Goal: Task Accomplishment & Management: Manage account settings

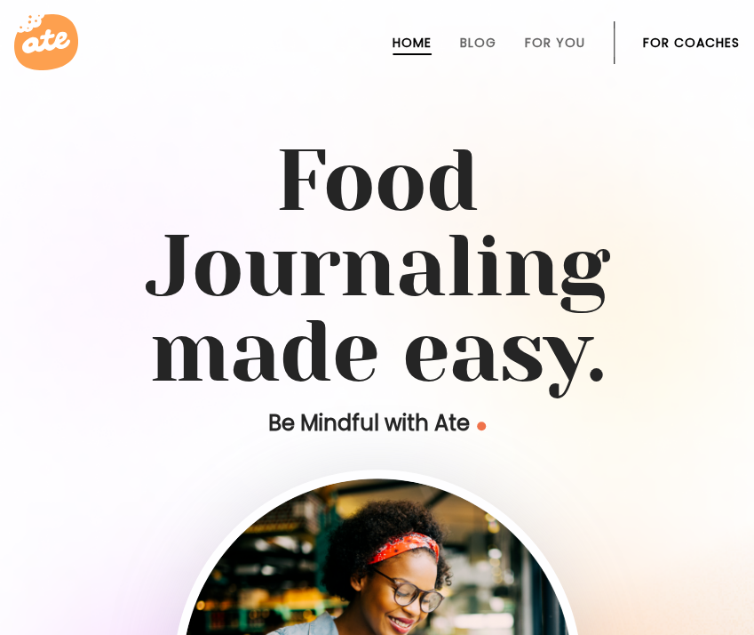
click at [714, 38] on link "For Coaches" at bounding box center [691, 43] width 97 height 14
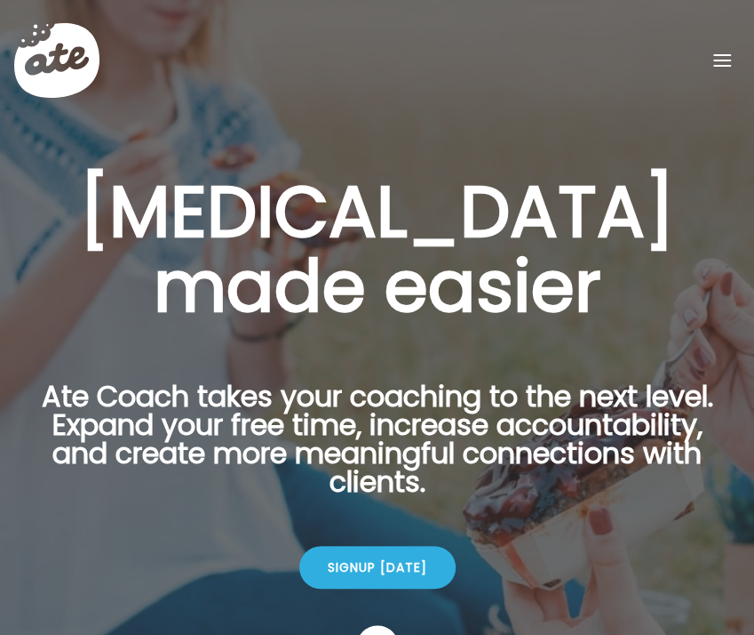
click at [711, 62] on div at bounding box center [723, 61] width 36 height 36
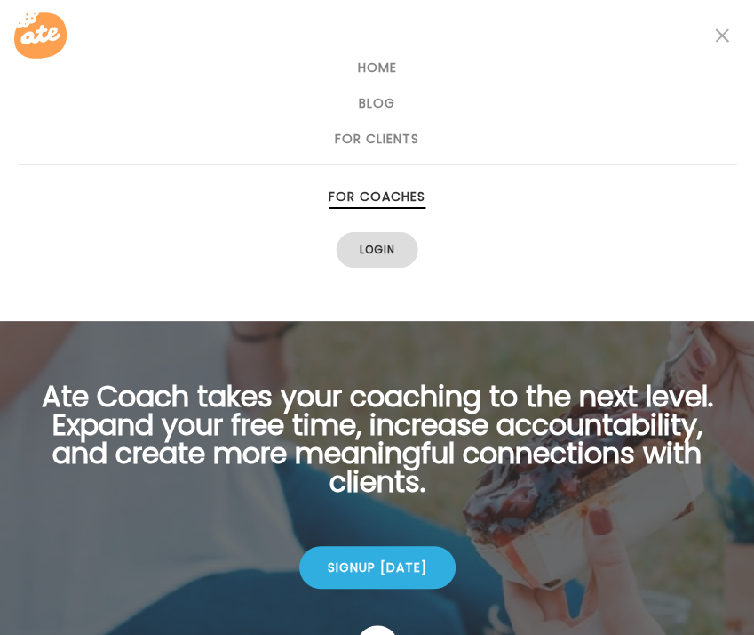
click at [395, 246] on link "Login" at bounding box center [378, 250] width 82 height 36
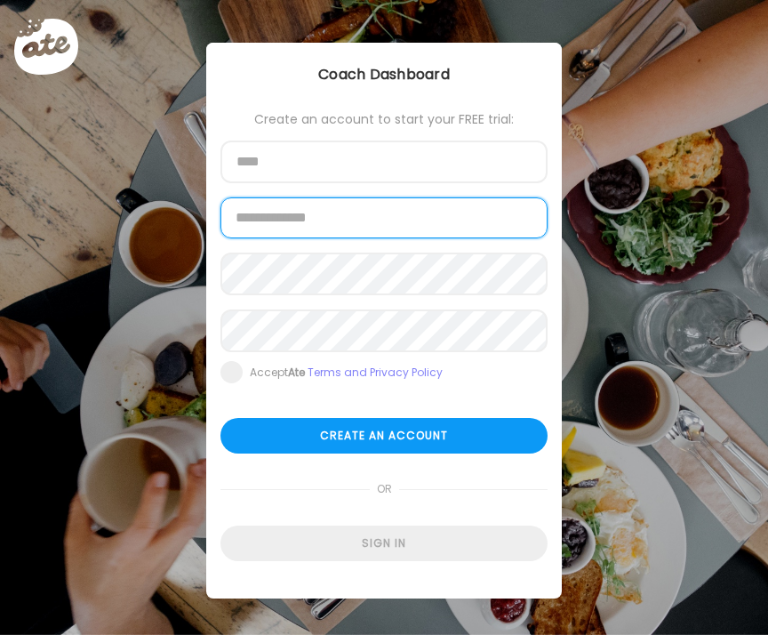
type input "**********"
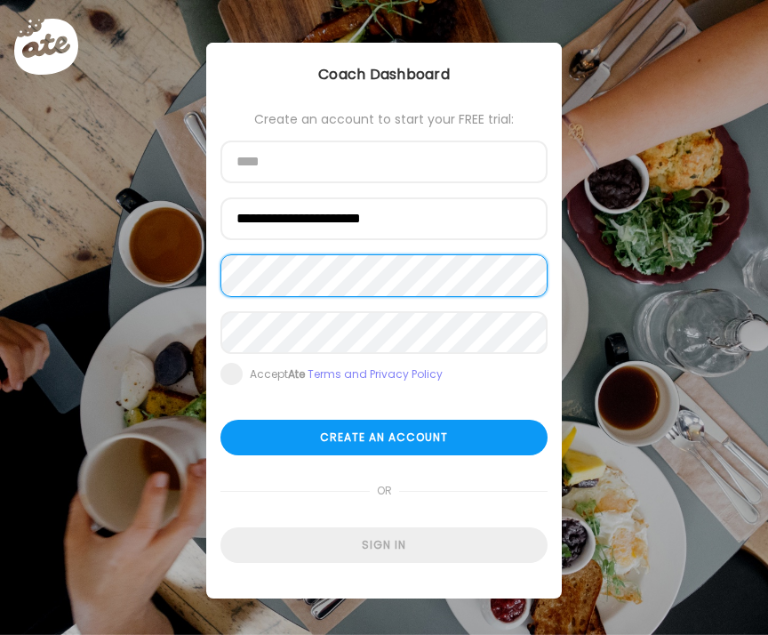
type input "**********"
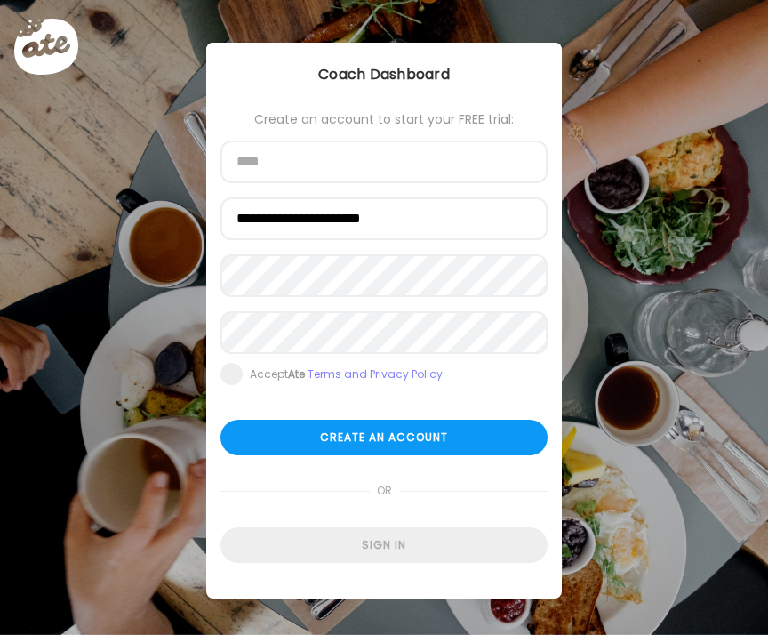
type input "**********"
click at [387, 516] on form "**********" at bounding box center [383, 337] width 327 height 451
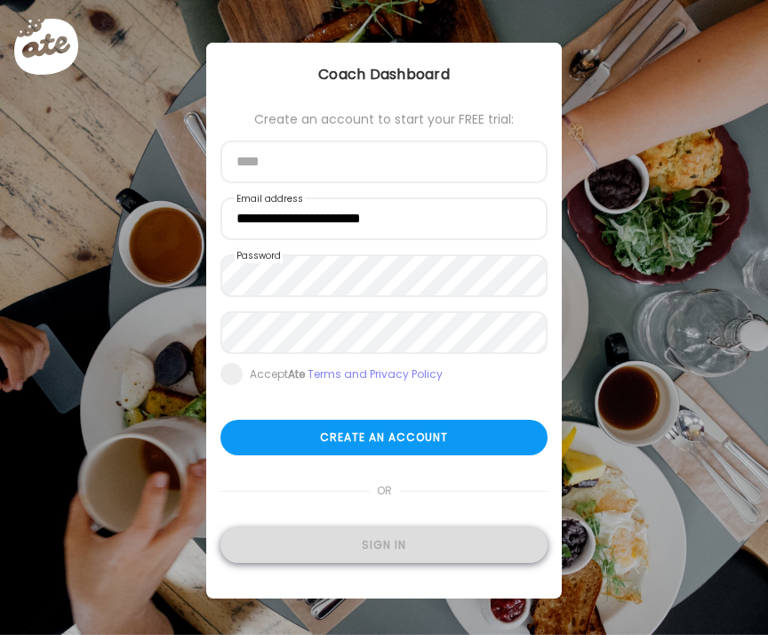
click at [388, 539] on div "Sign in" at bounding box center [383, 545] width 327 height 36
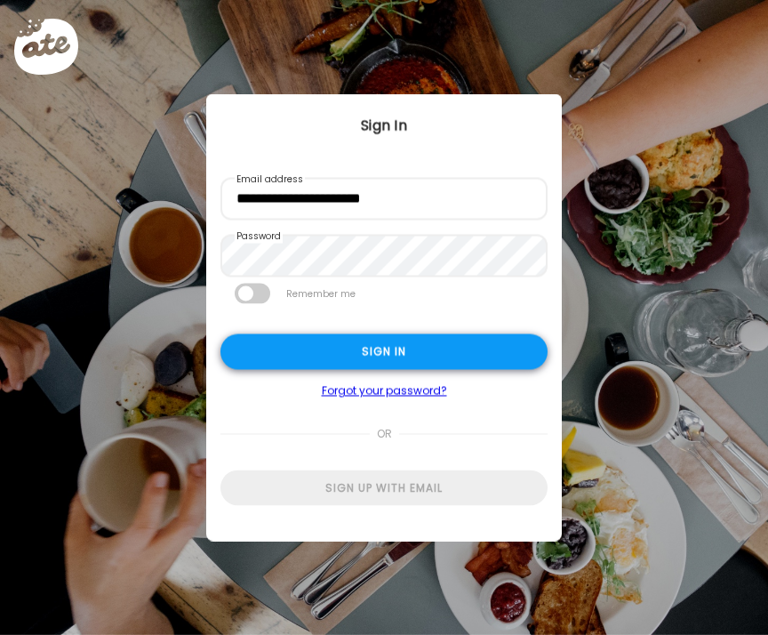
click at [446, 356] on div "Sign in" at bounding box center [383, 352] width 327 height 36
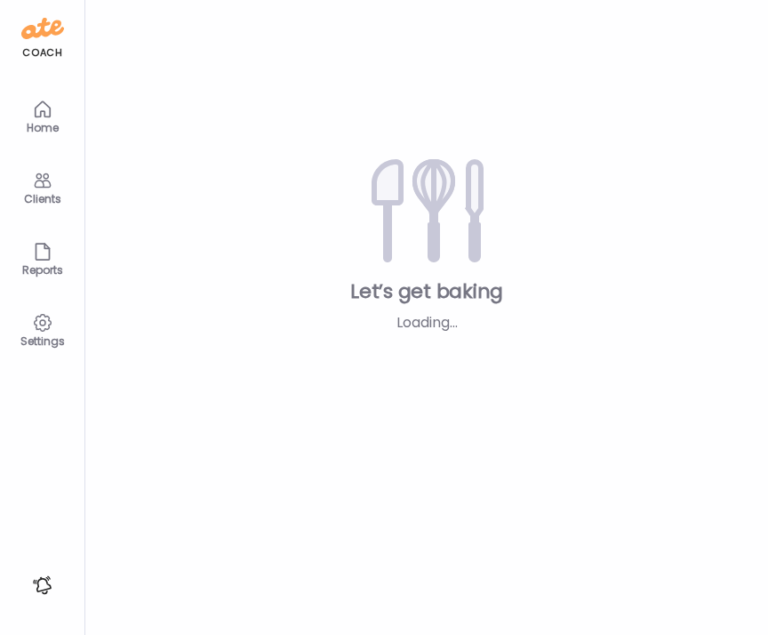
type input "**********"
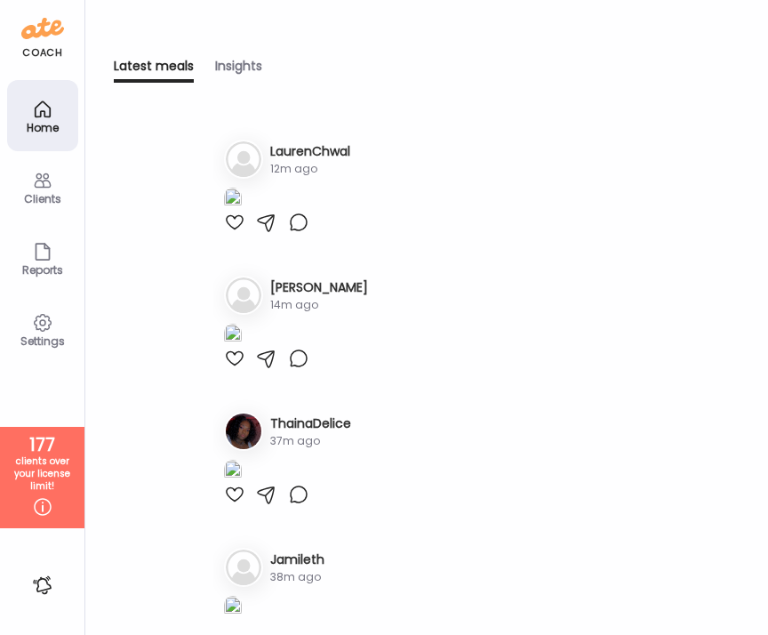
click at [60, 189] on div "Clients" at bounding box center [42, 186] width 71 height 71
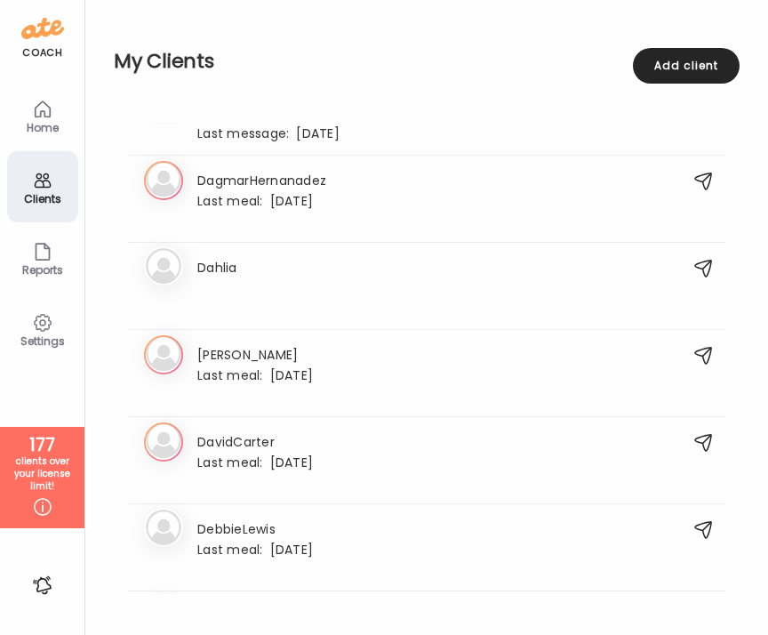
scroll to position [2930, 0]
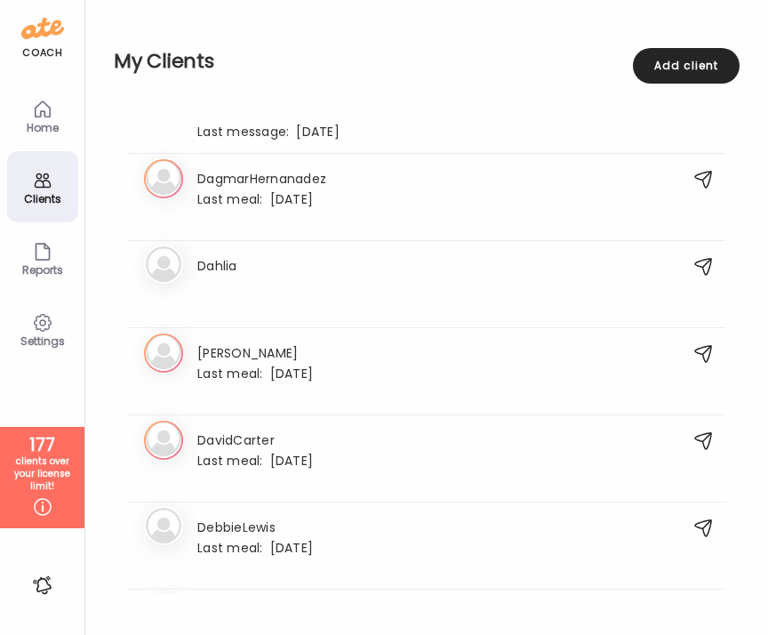
click at [303, 371] on div "Last meal: 9d ago" at bounding box center [255, 372] width 116 height 16
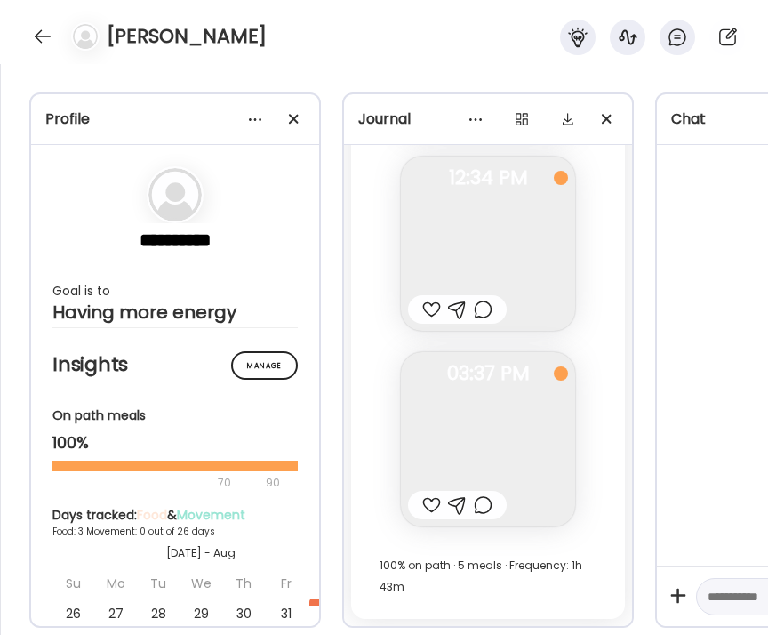
scroll to position [3032, 0]
click at [48, 36] on div at bounding box center [42, 36] width 28 height 28
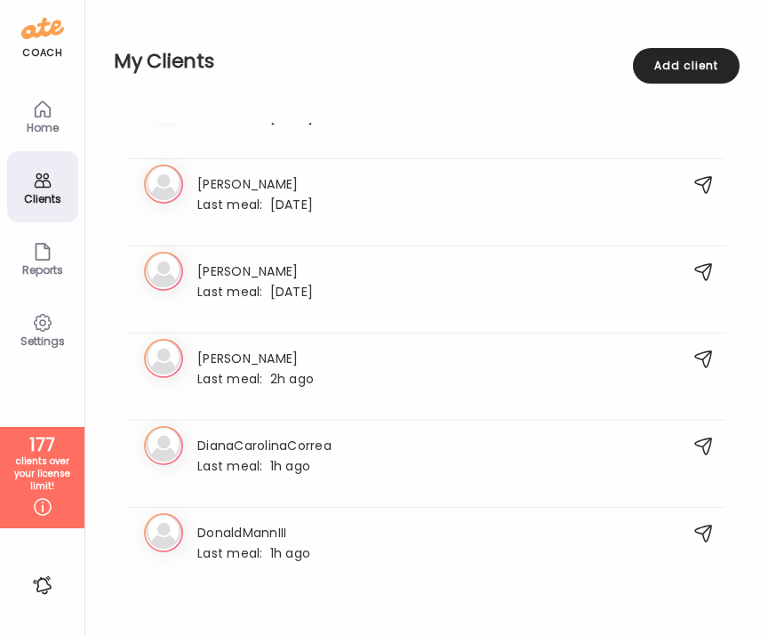
scroll to position [3368, 0]
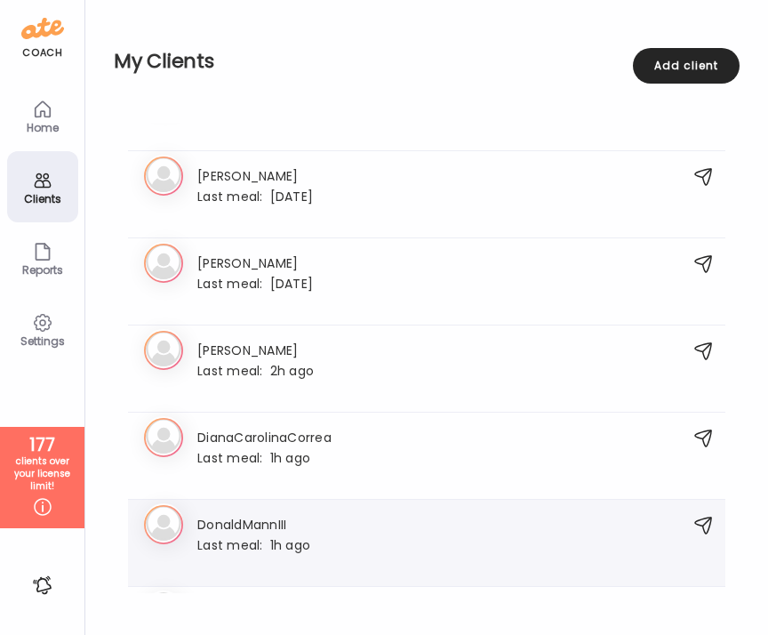
click at [299, 515] on h3 "DonaldMannIII" at bounding box center [253, 523] width 113 height 19
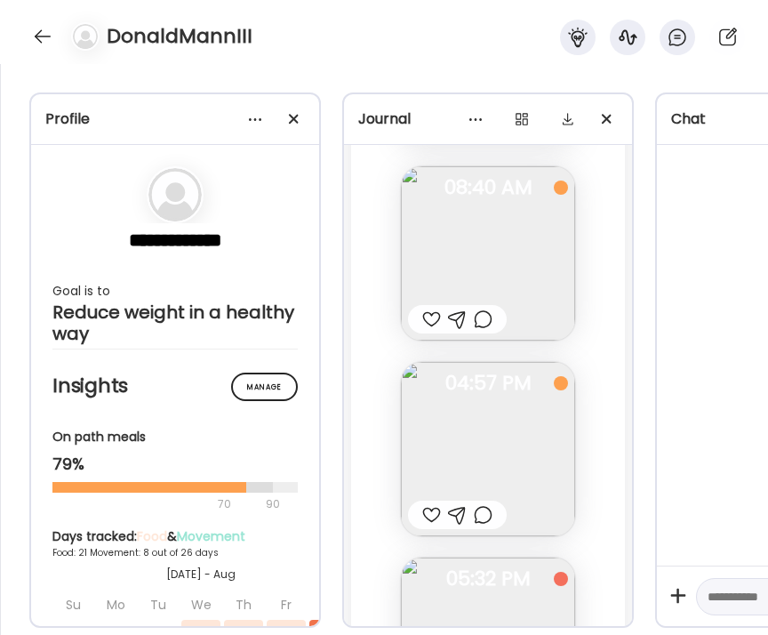
scroll to position [14921, 0]
click at [510, 413] on img at bounding box center [488, 450] width 174 height 174
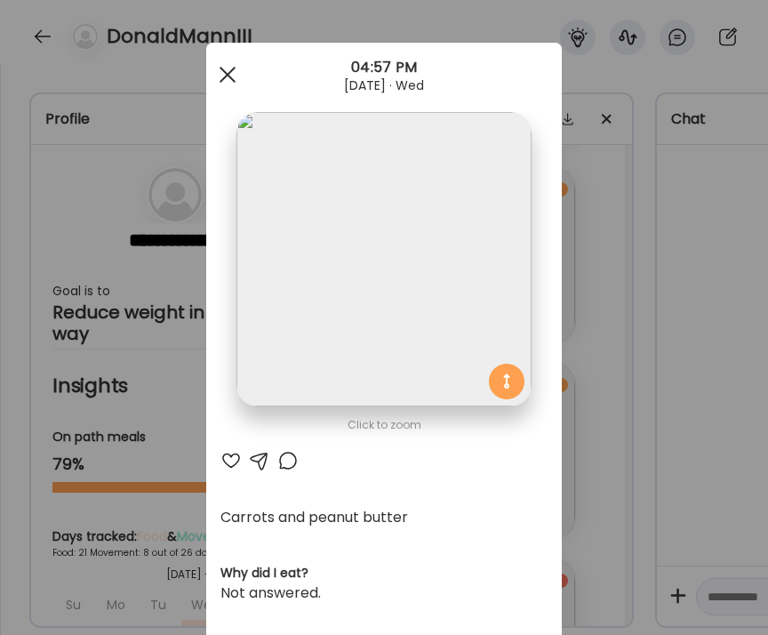
click at [220, 72] on span at bounding box center [228, 75] width 16 height 16
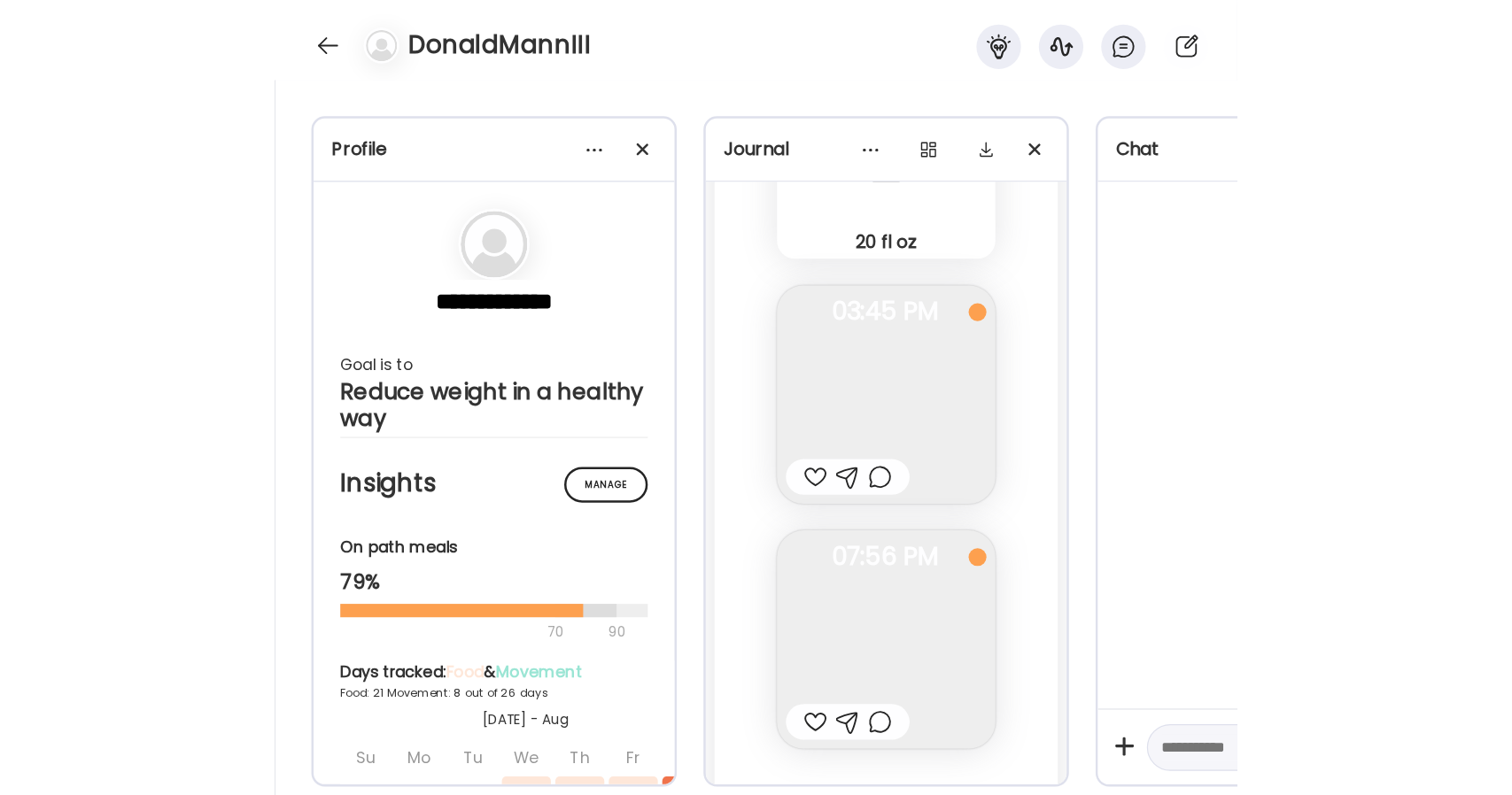
scroll to position [19412, 0]
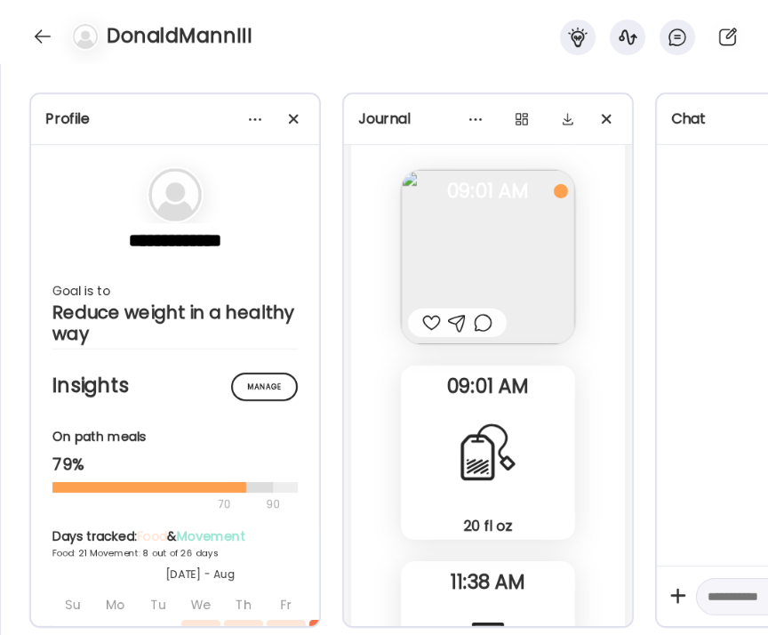
click at [437, 80] on div "**********" at bounding box center [384, 349] width 768 height 571
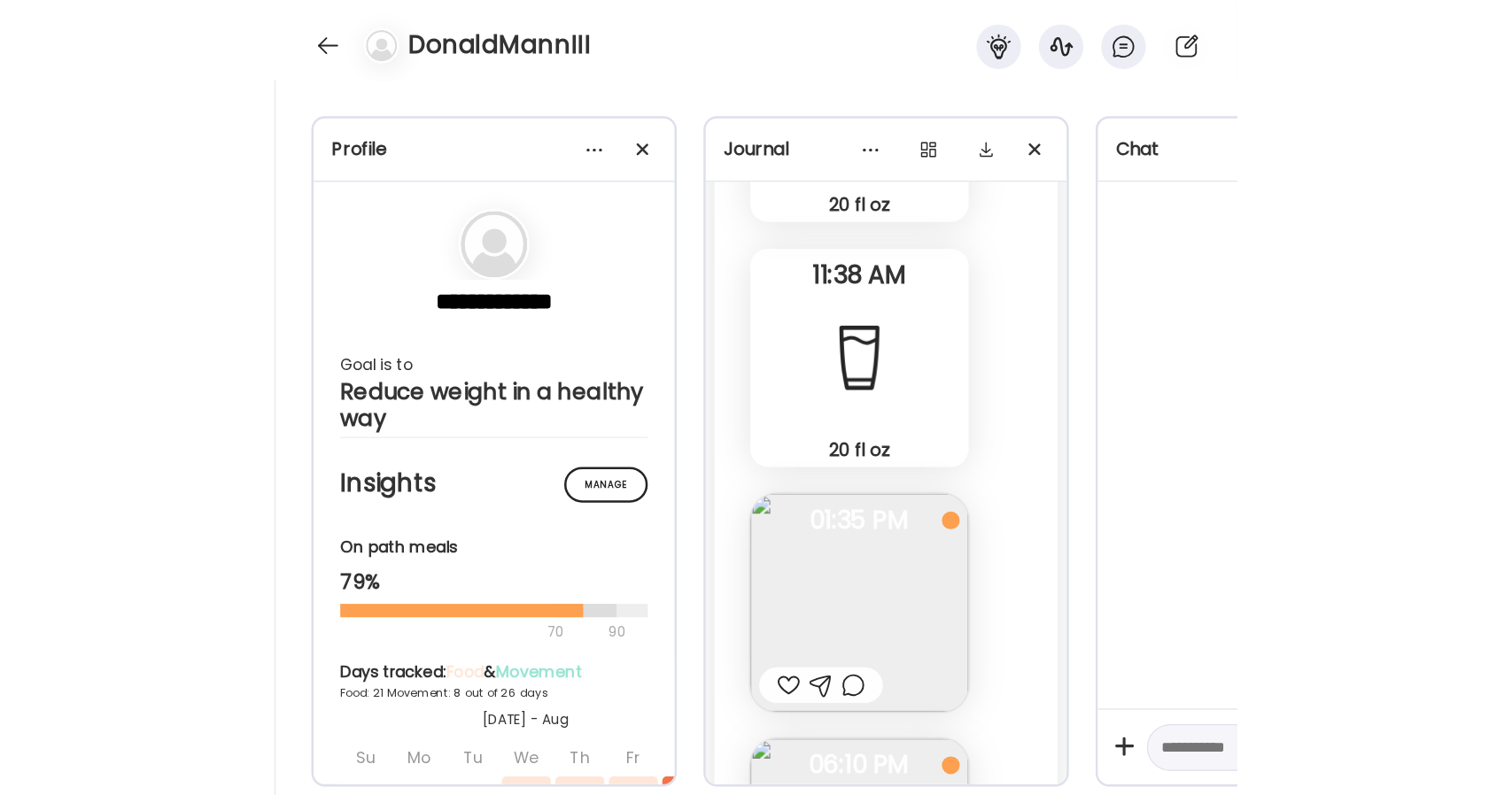
scroll to position [11834, 0]
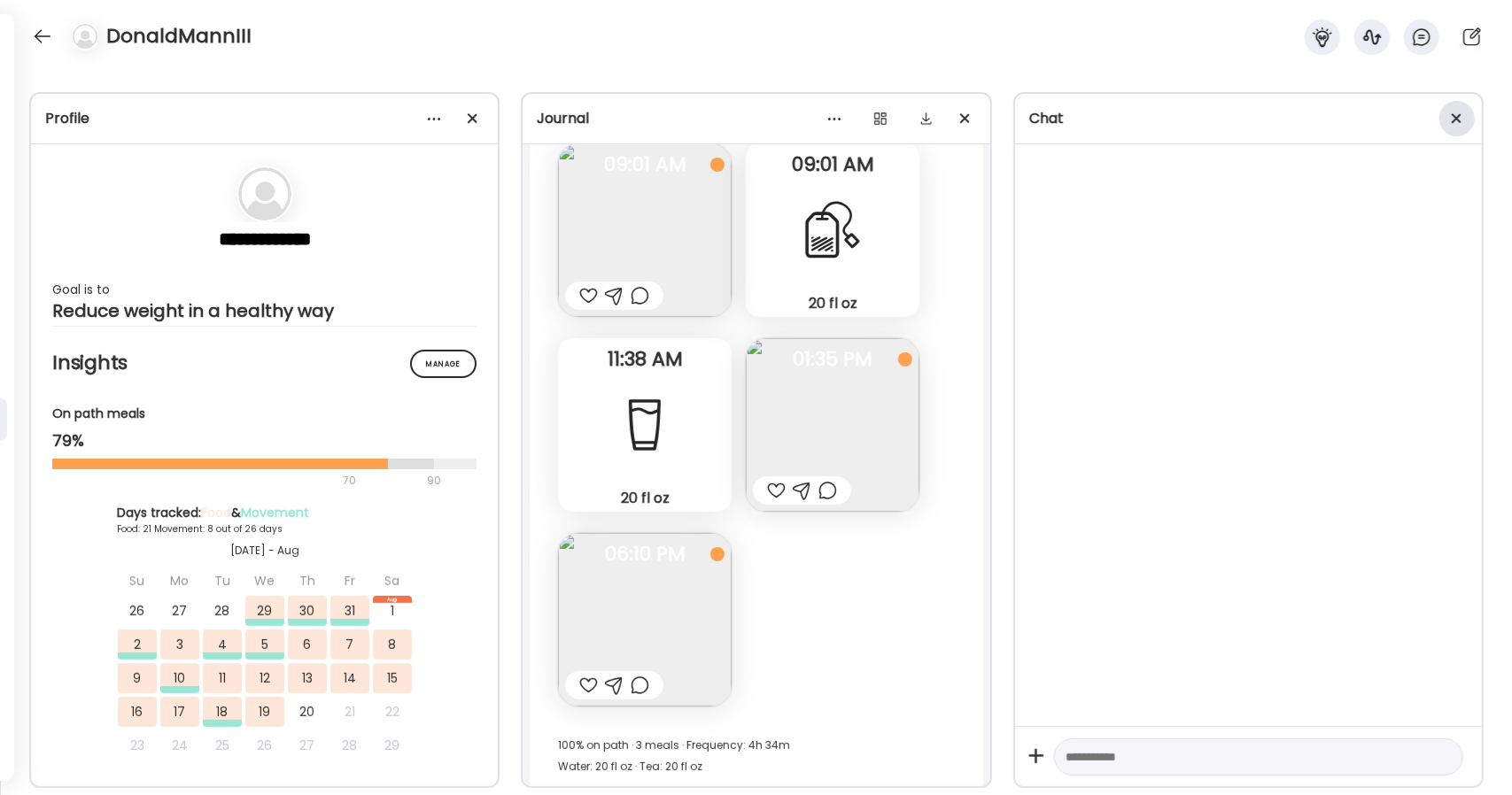
click at [764, 115] on span at bounding box center [1457, 119] width 10 height 10
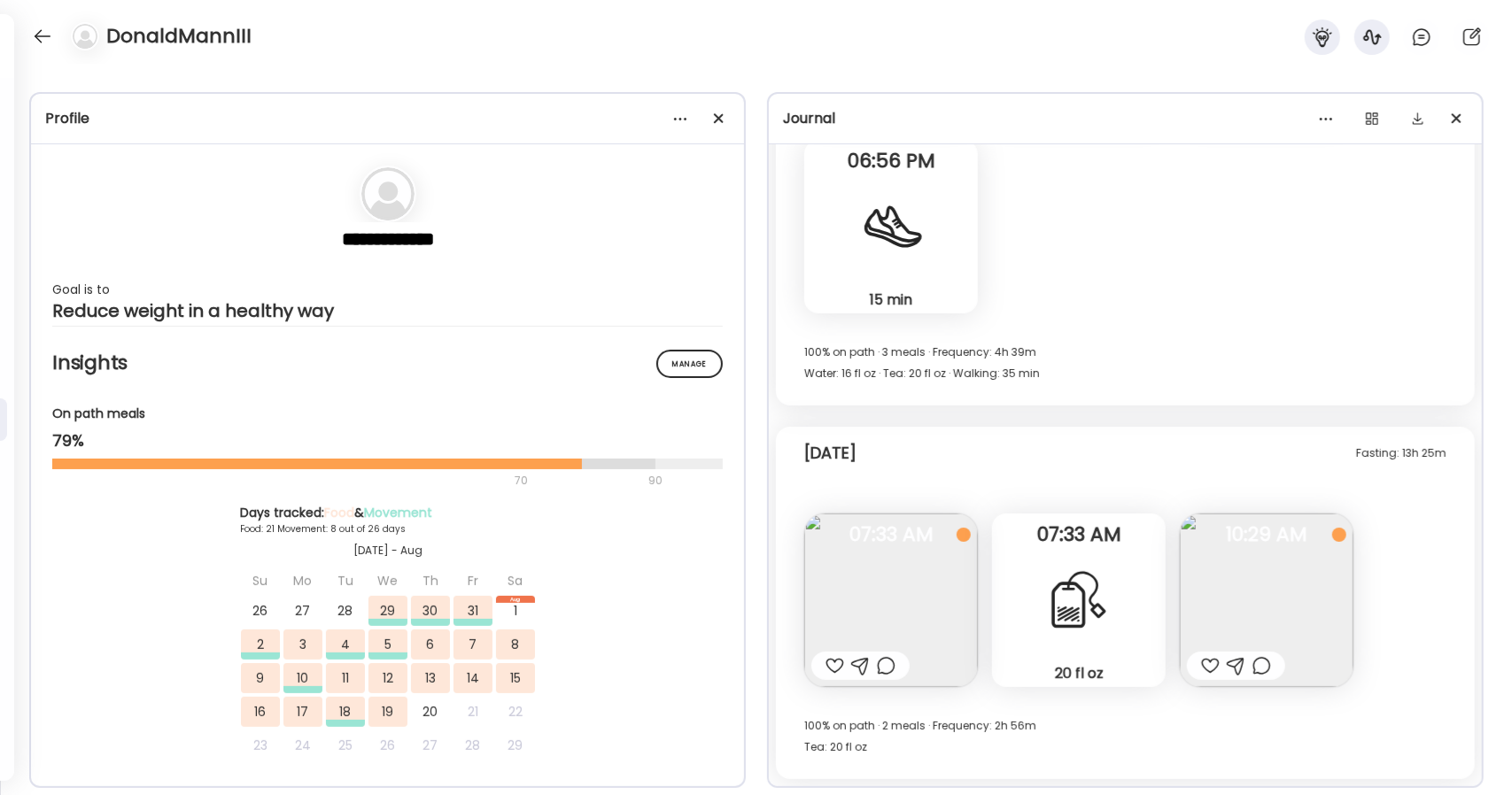
scroll to position [10276, 0]
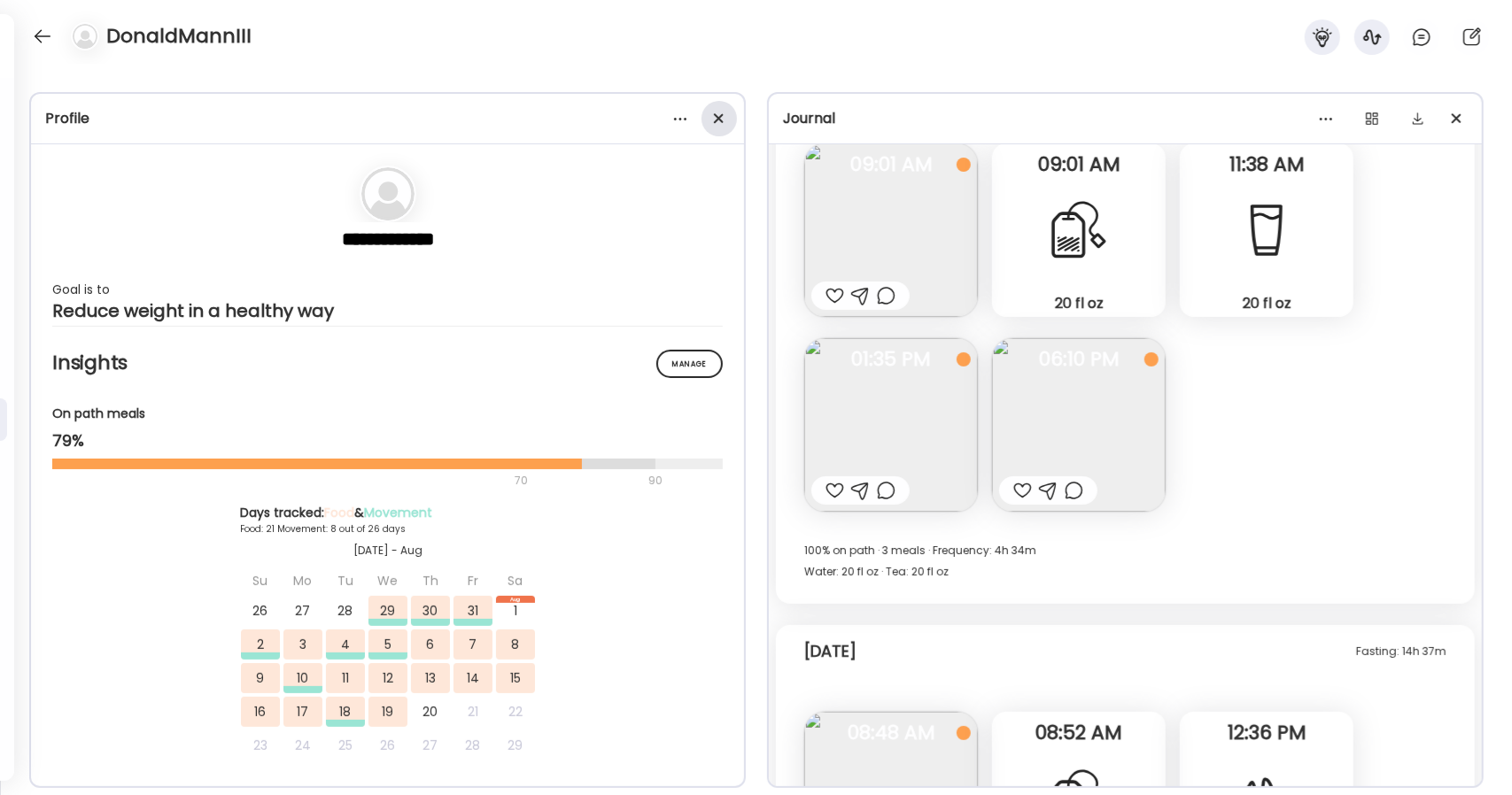
click at [721, 117] on div at bounding box center [720, 119] width 36 height 36
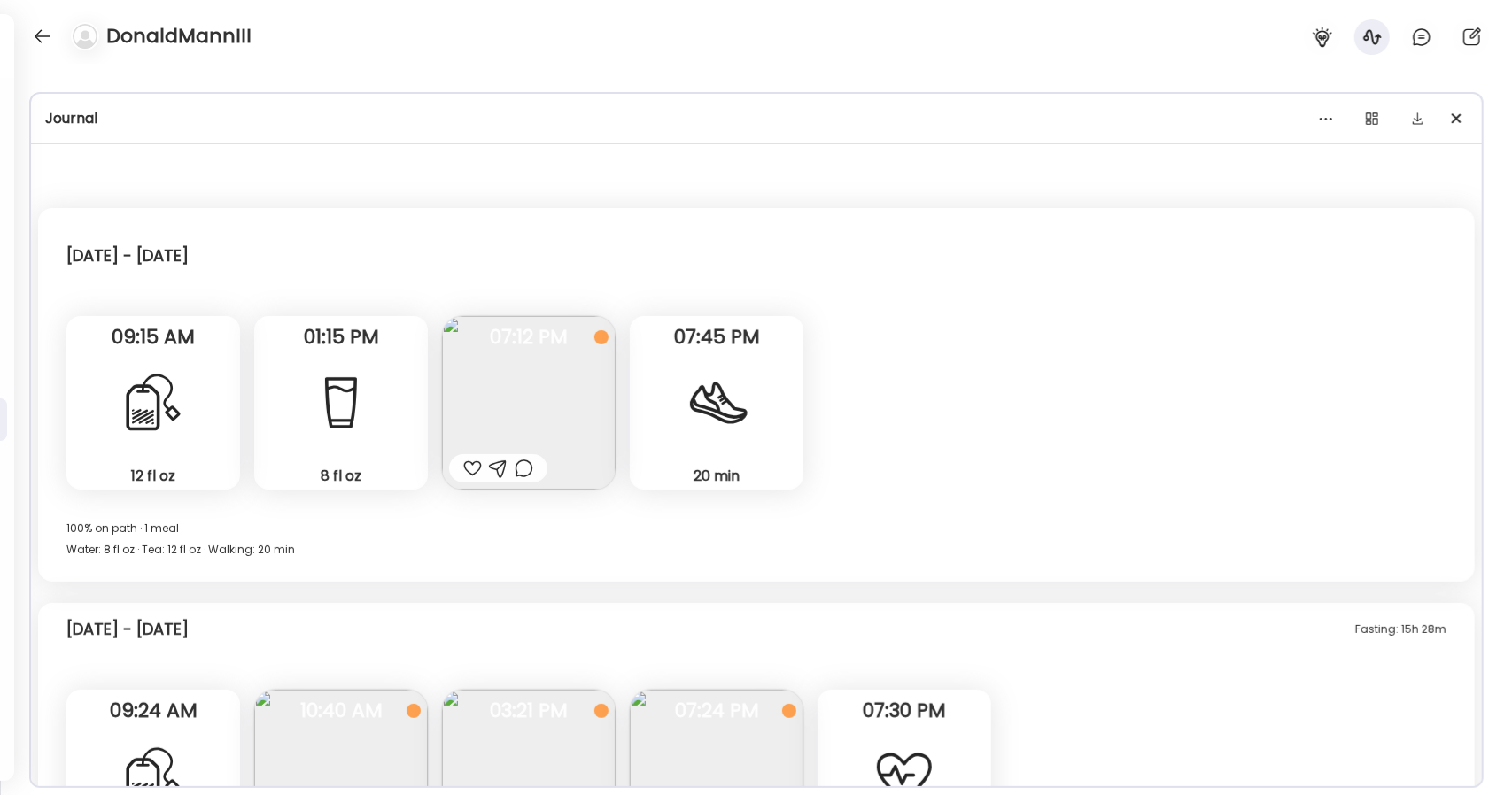
scroll to position [52, 0]
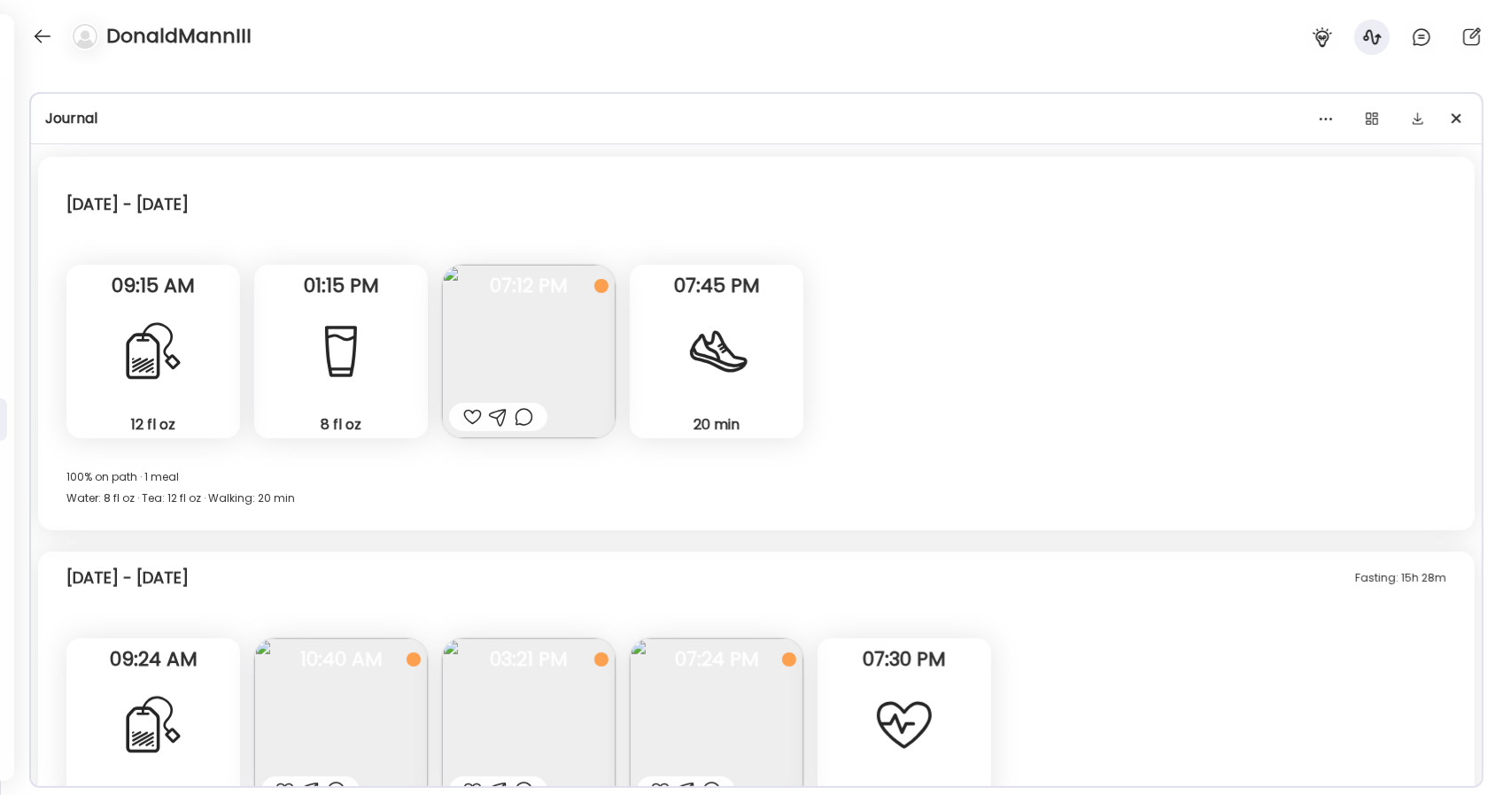
click at [764, 389] on div "Wednesday - Jul 30 12 fl oz Tea Note not added 09:15 AM 8 fl oz Water Note not …" at bounding box center [756, 343] width 1436 height 374
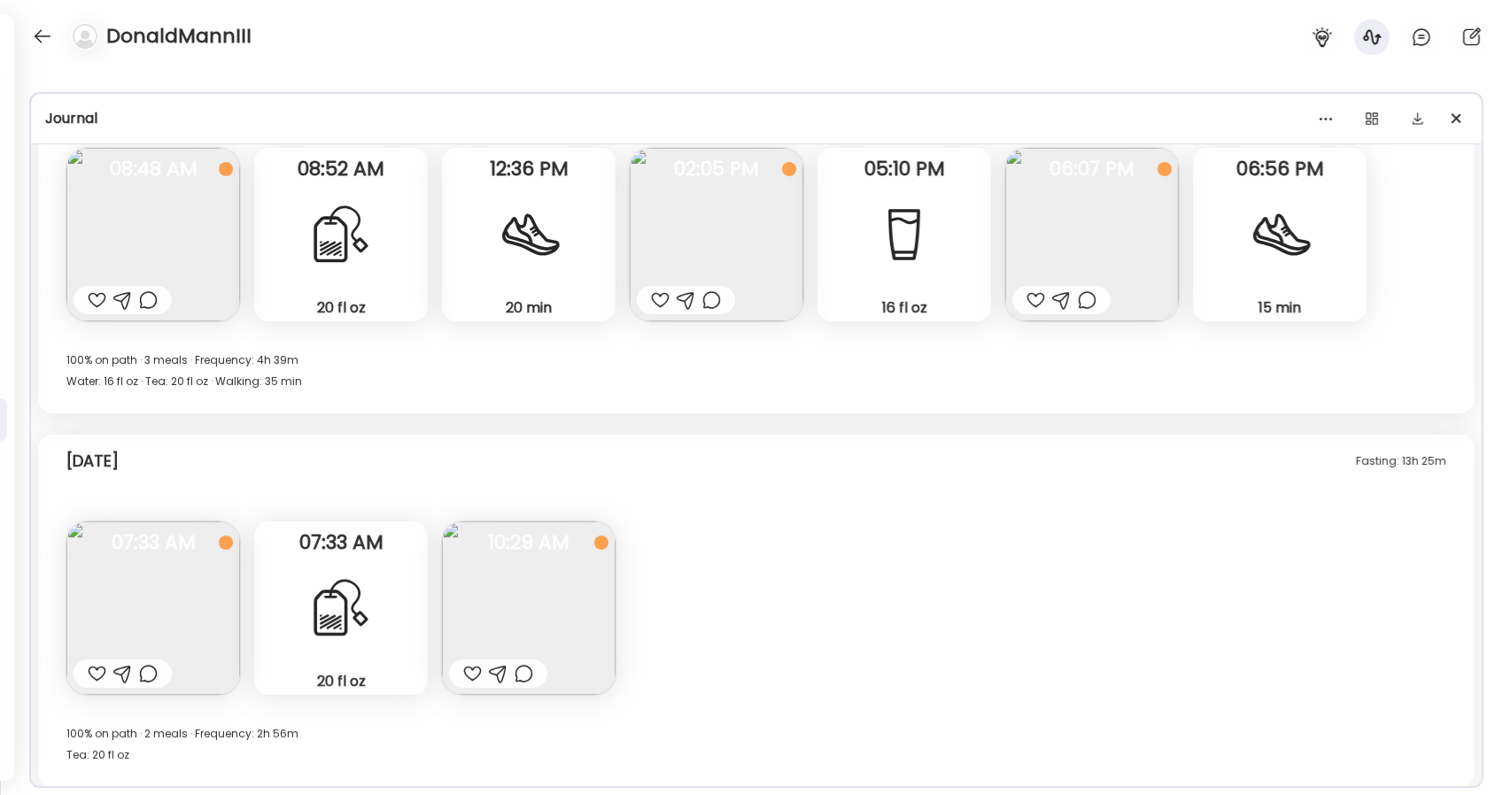
scroll to position [7731, 0]
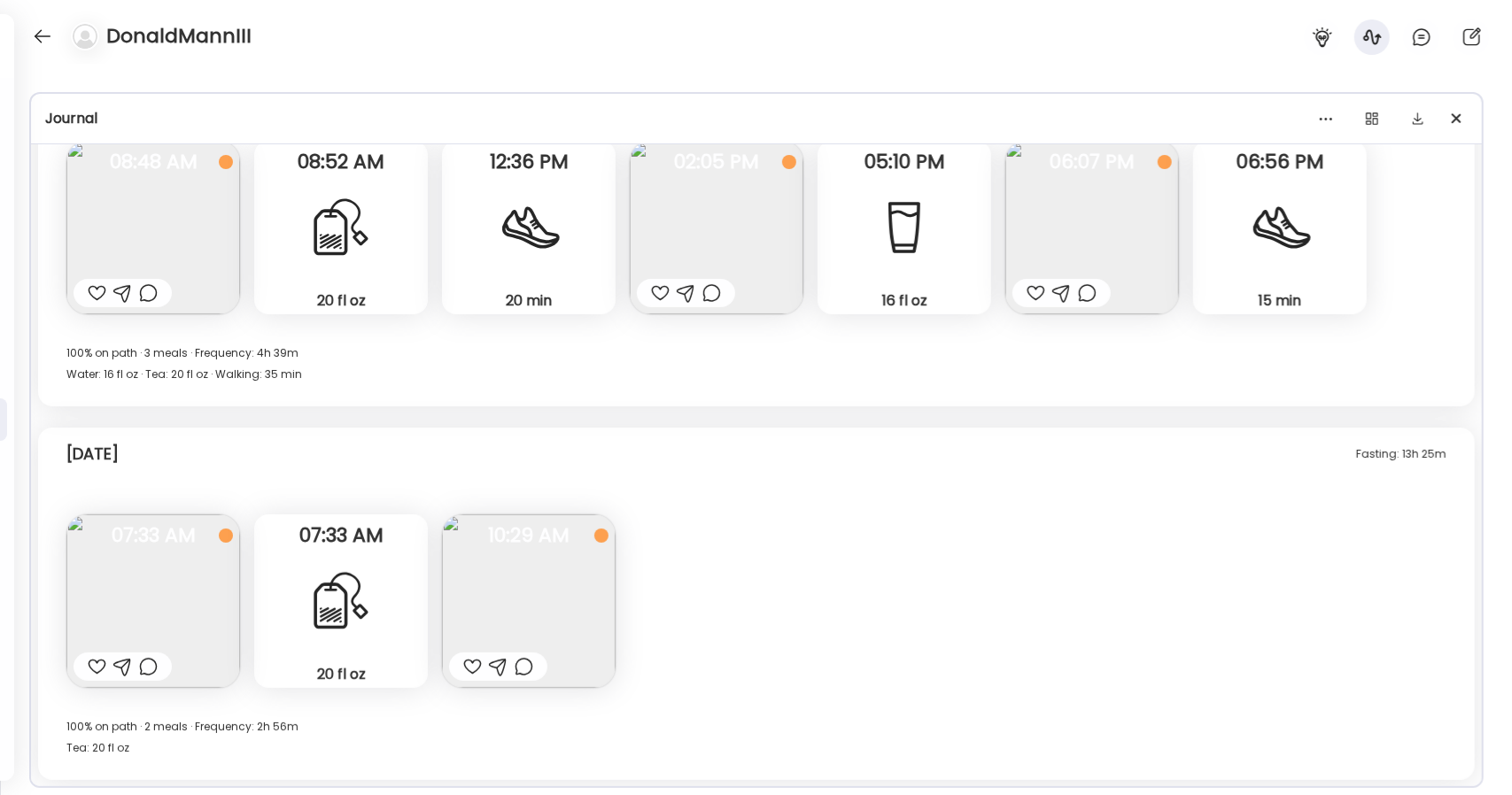
click at [666, 411] on div "Fasting: 1d 1h 8m Sunday - Aug 17 12 fl oz Tea Note not added 08:00 AM Note not…" at bounding box center [756, 43] width 1451 height 1473
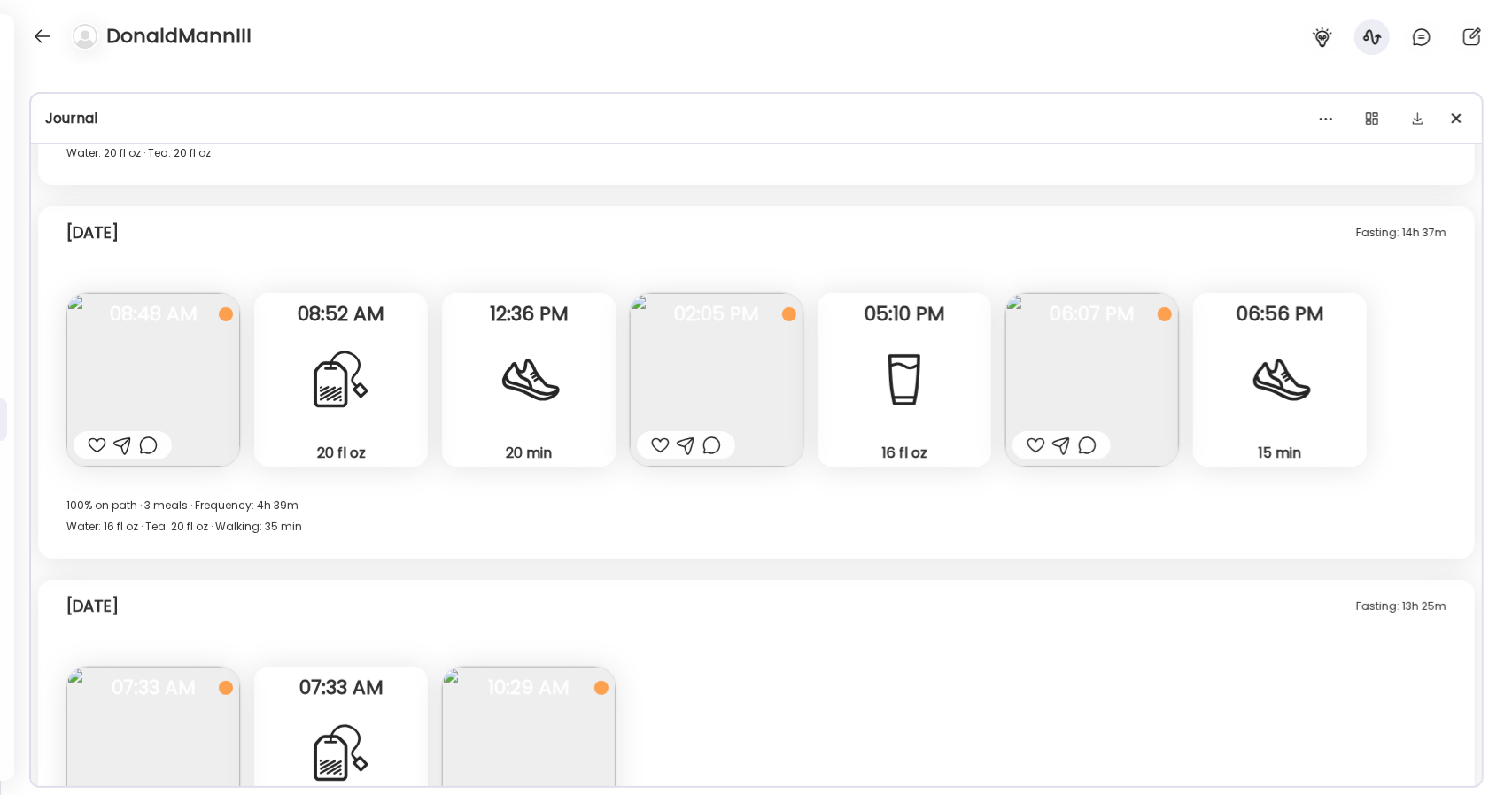
scroll to position [7576, 0]
click at [764, 402] on img at bounding box center [1092, 382] width 173 height 173
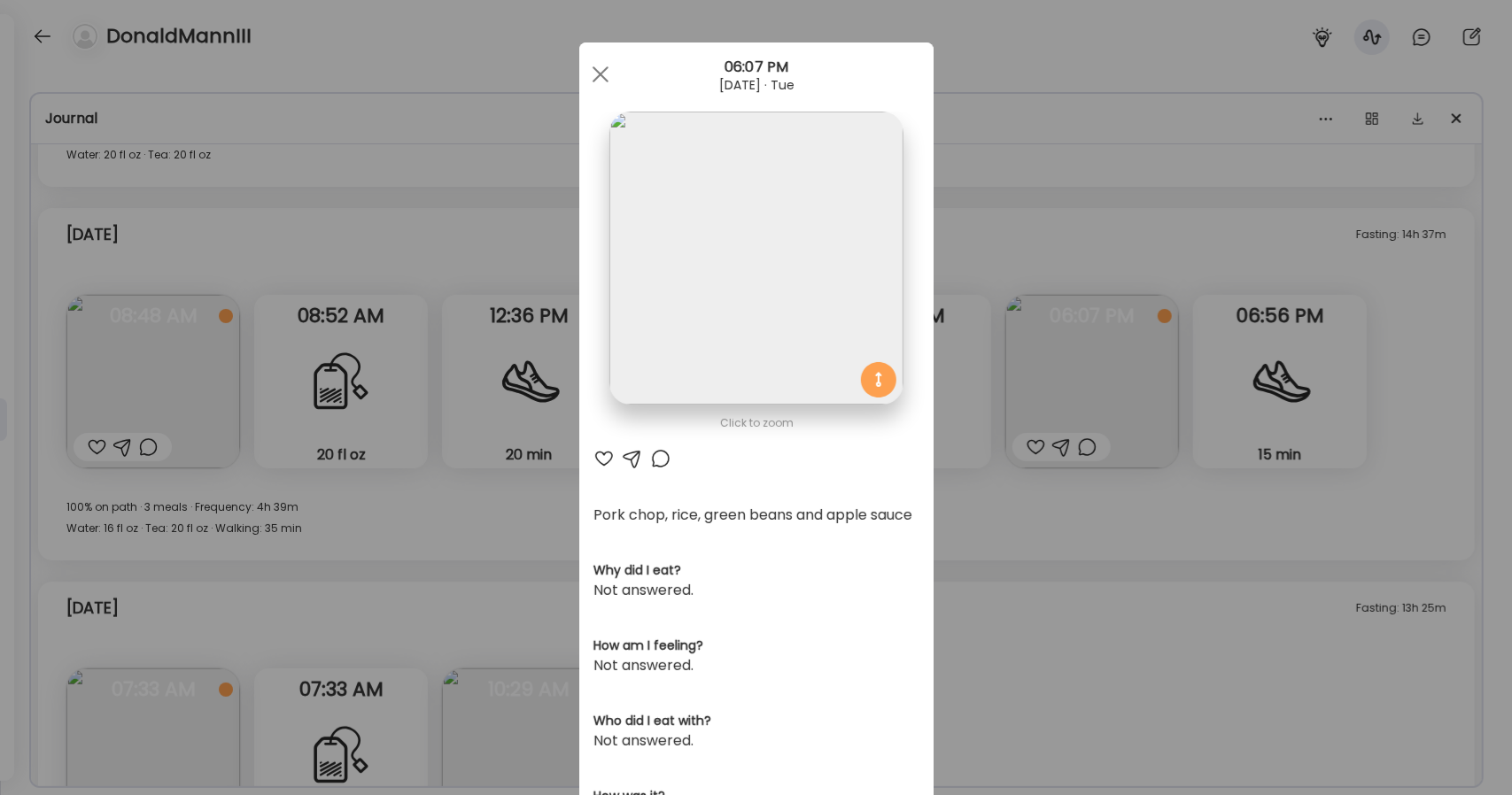
click at [764, 320] on img at bounding box center [756, 258] width 293 height 293
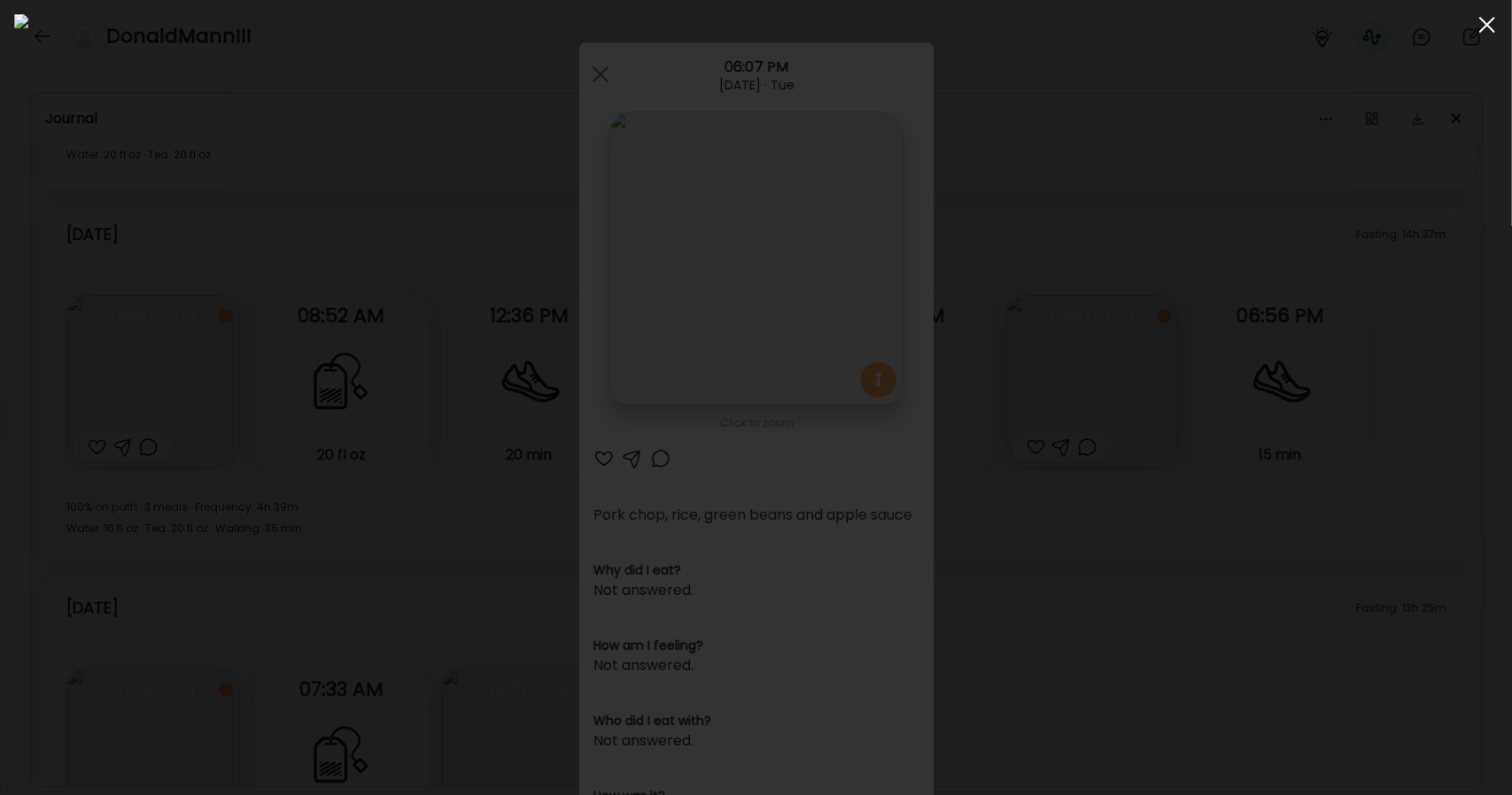
click at [764, 13] on div at bounding box center [1487, 25] width 36 height 36
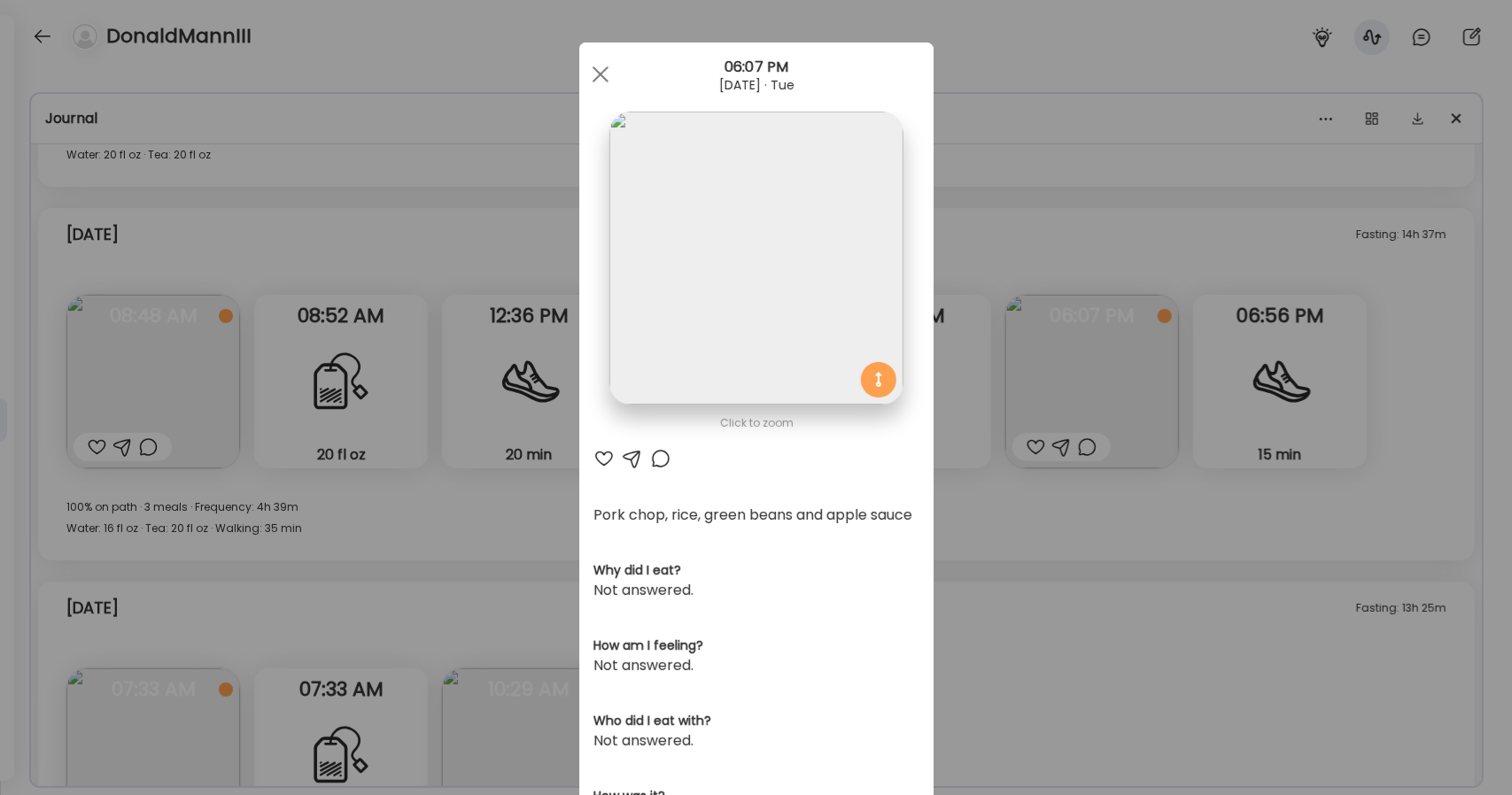
click at [609, 65] on div "06:07 PM" at bounding box center [756, 67] width 354 height 21
click at [590, 75] on div at bounding box center [601, 75] width 36 height 36
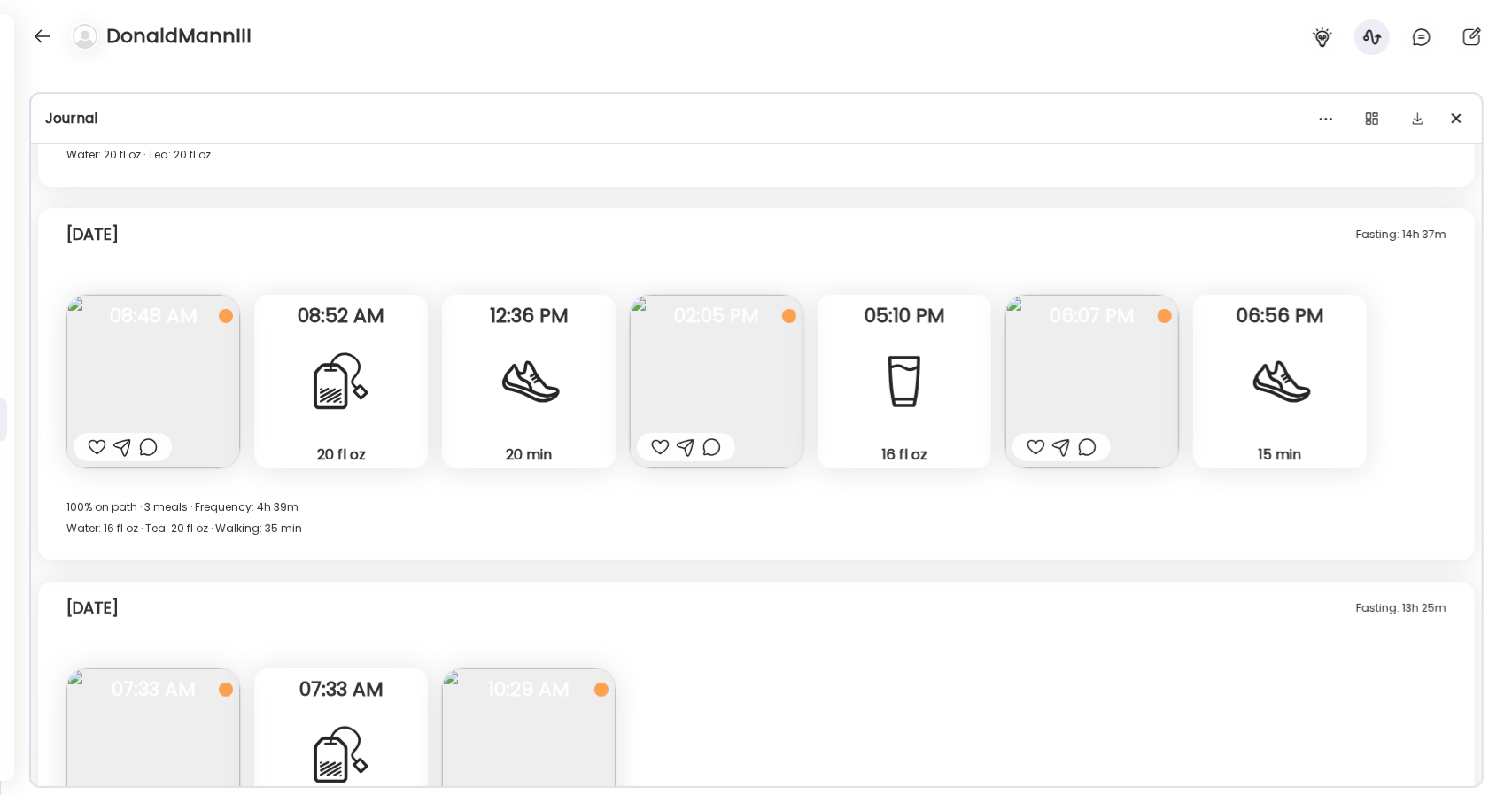
click at [728, 384] on img at bounding box center [717, 382] width 173 height 173
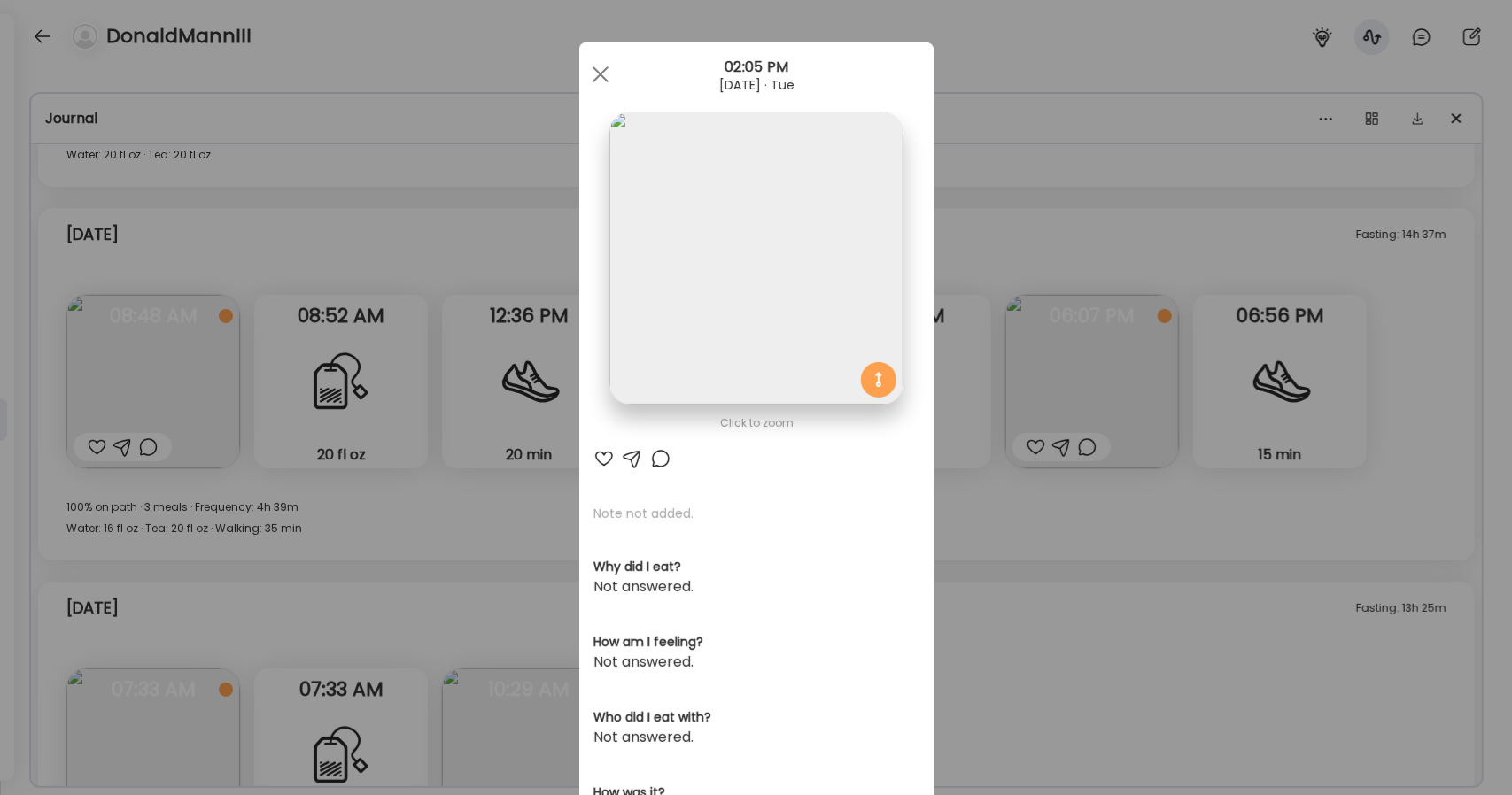
click at [754, 316] on img at bounding box center [756, 258] width 293 height 293
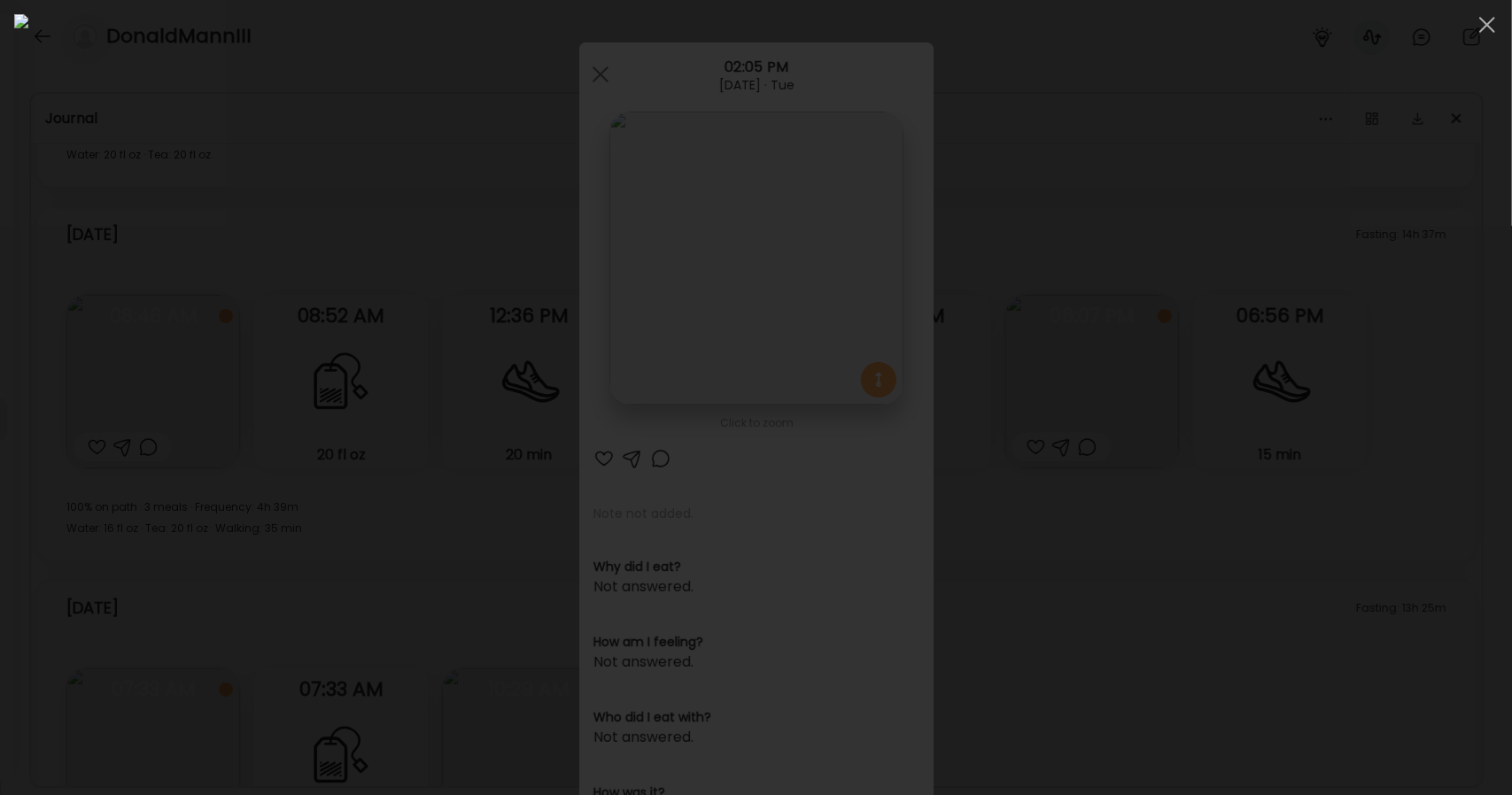
click at [688, 545] on img at bounding box center [756, 398] width 1484 height 767
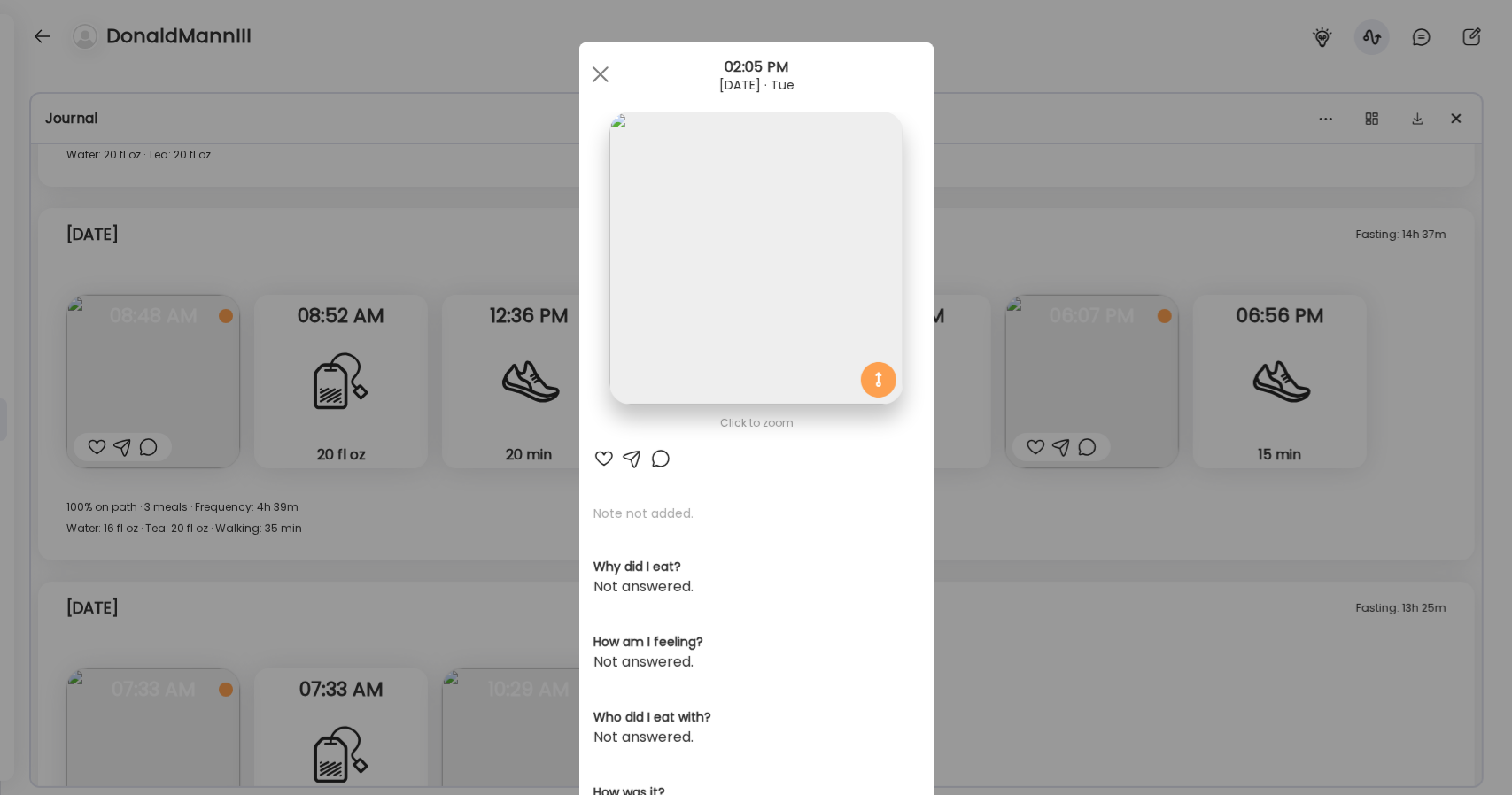
click at [743, 334] on img at bounding box center [756, 258] width 293 height 293
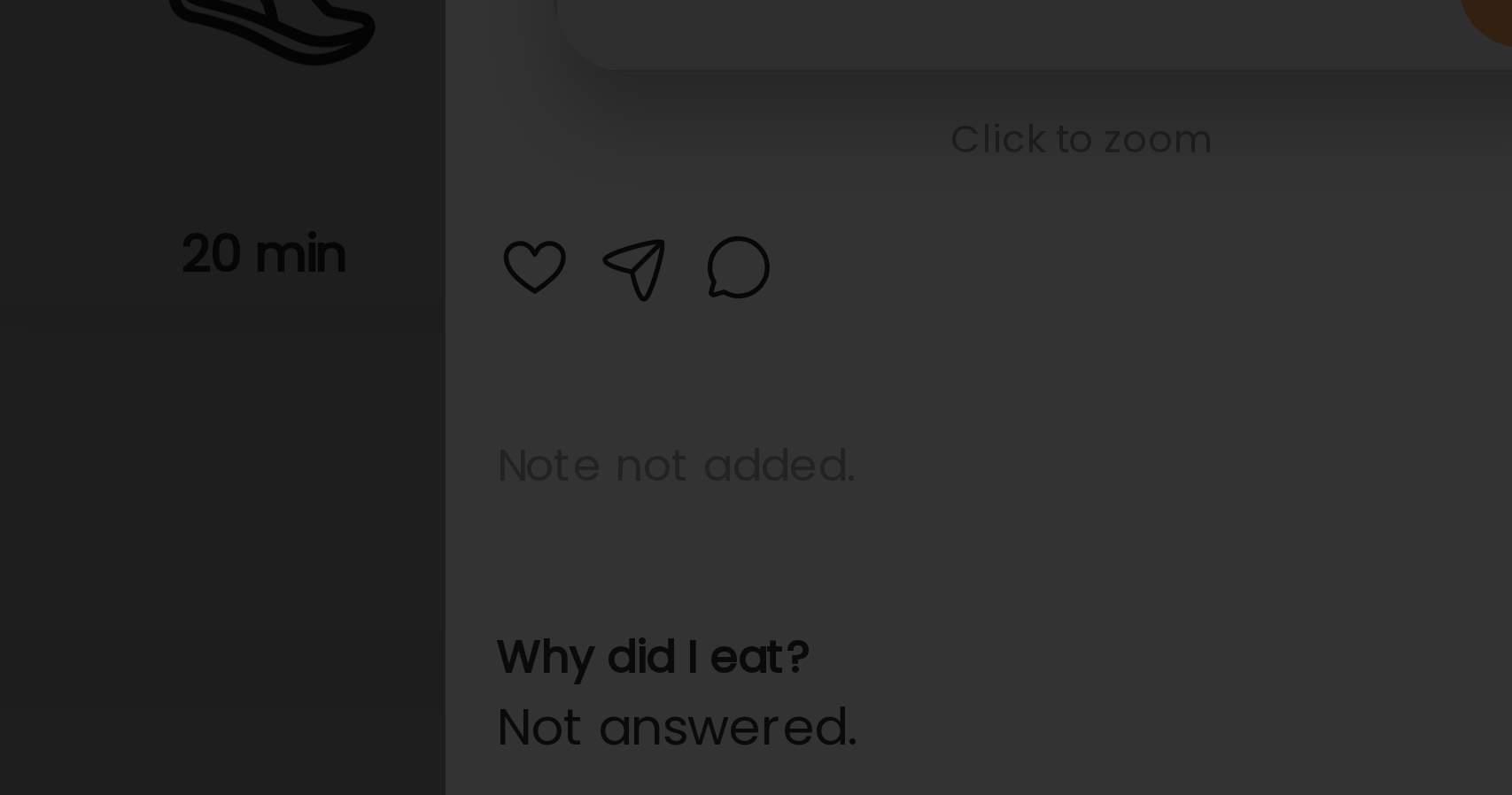
drag, startPoint x: 631, startPoint y: 532, endPoint x: 704, endPoint y: 497, distance: 81.0
drag, startPoint x: 704, startPoint y: 497, endPoint x: 611, endPoint y: 550, distance: 107.0
click at [611, 550] on img at bounding box center [756, 398] width 1484 height 767
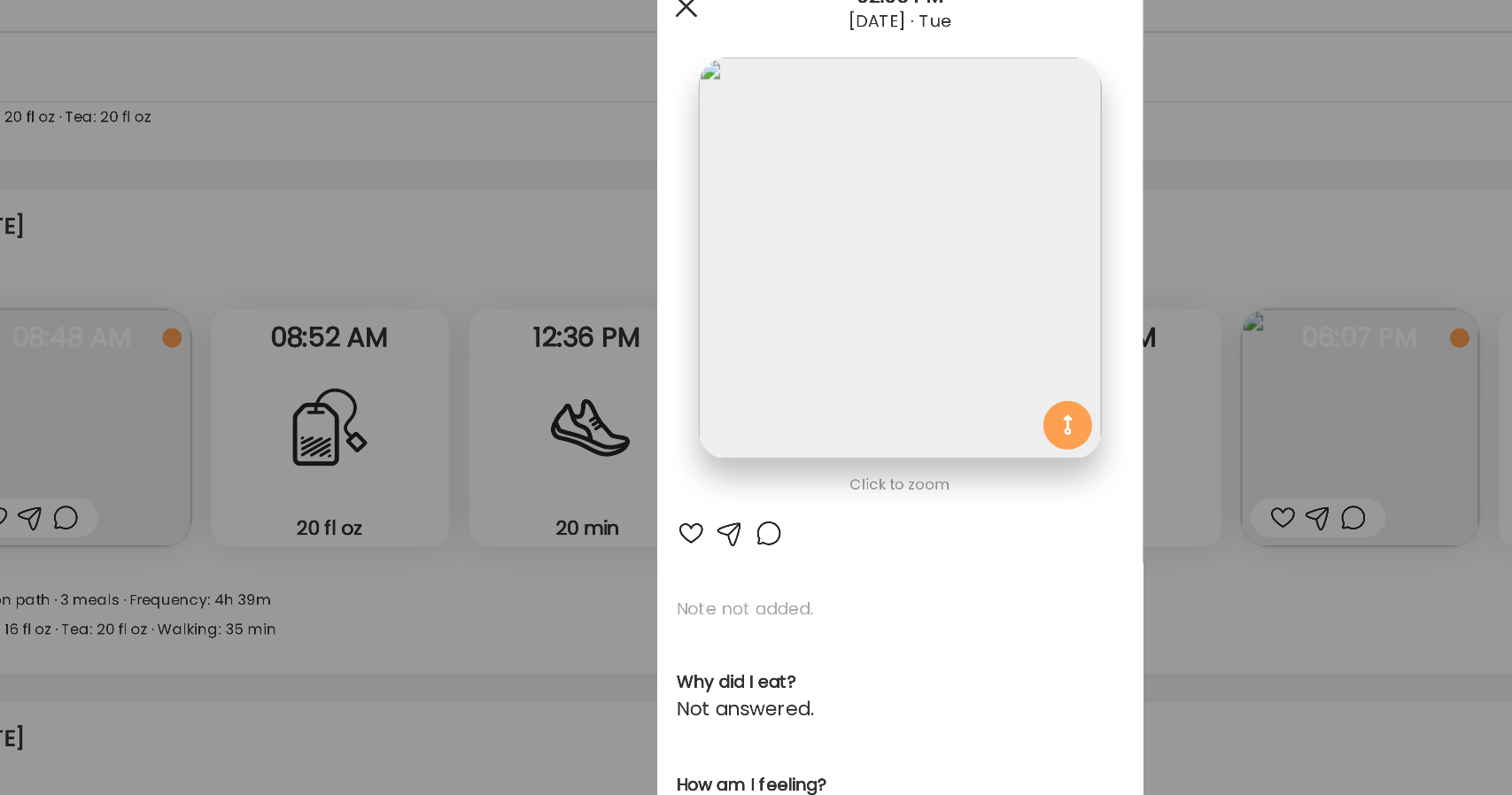
click at [597, 85] on div at bounding box center [601, 75] width 36 height 36
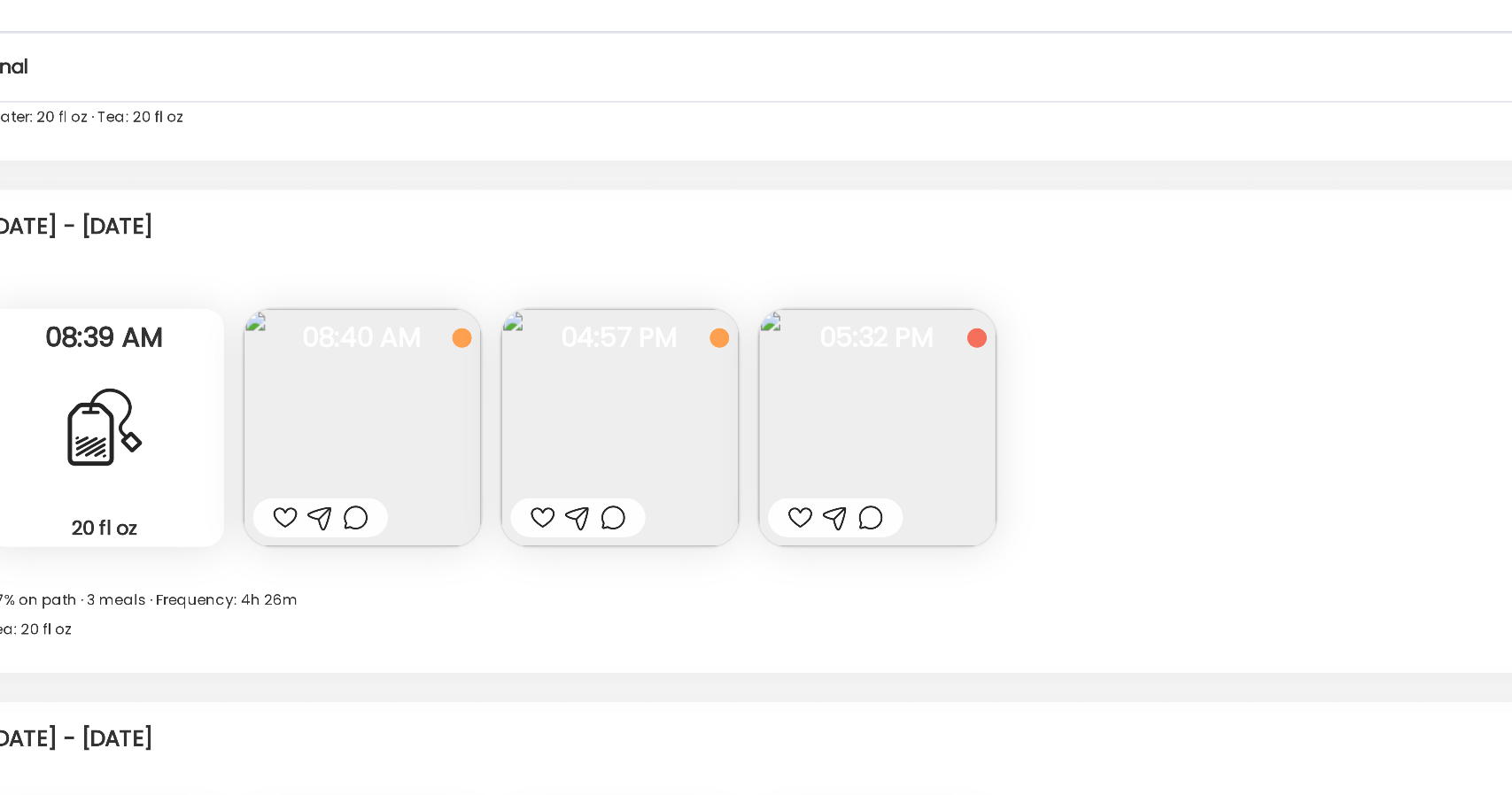
scroll to position [5181, 0]
click at [570, 400] on img at bounding box center [528, 384] width 173 height 173
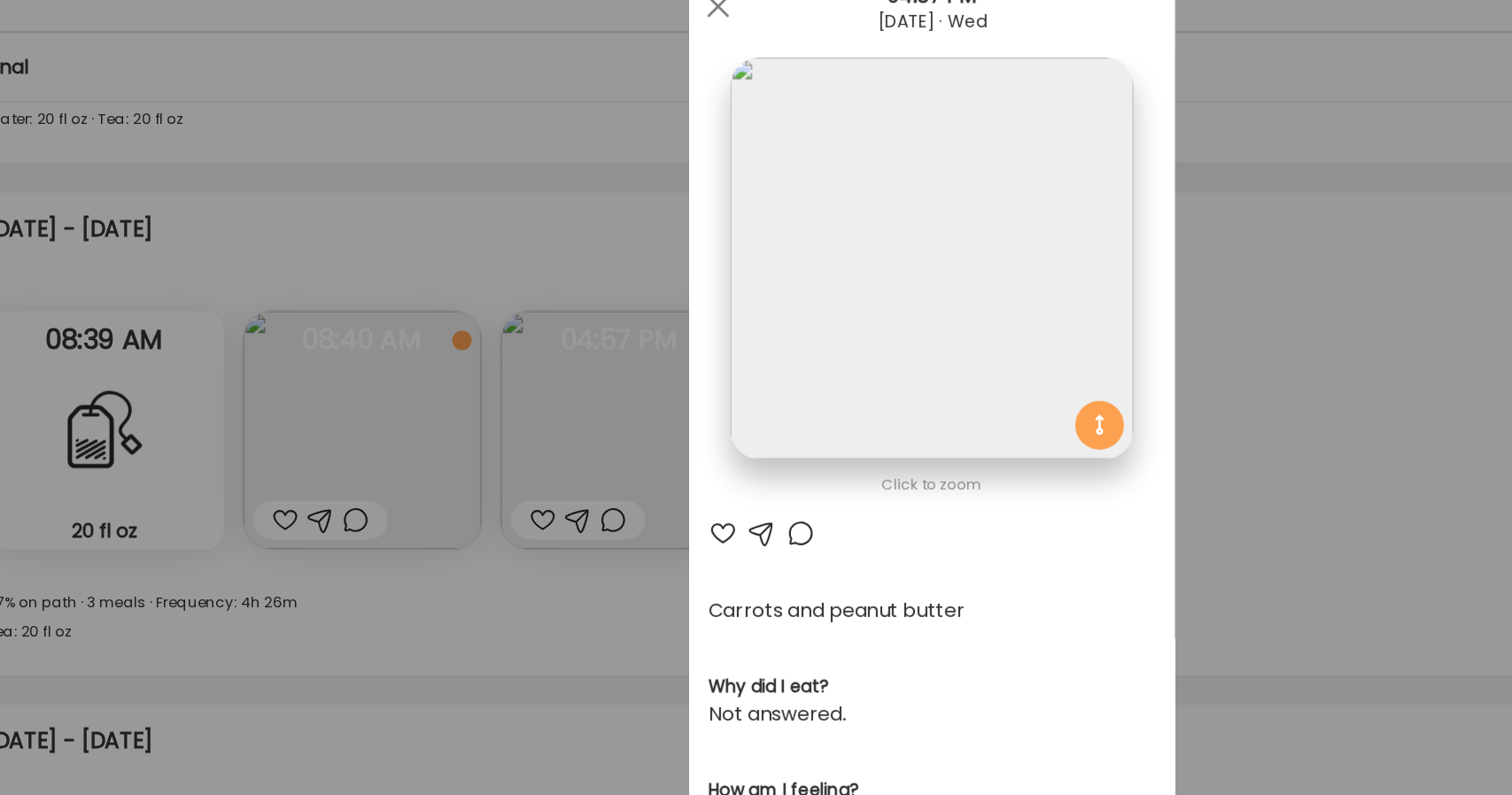
click at [764, 324] on img at bounding box center [756, 258] width 293 height 293
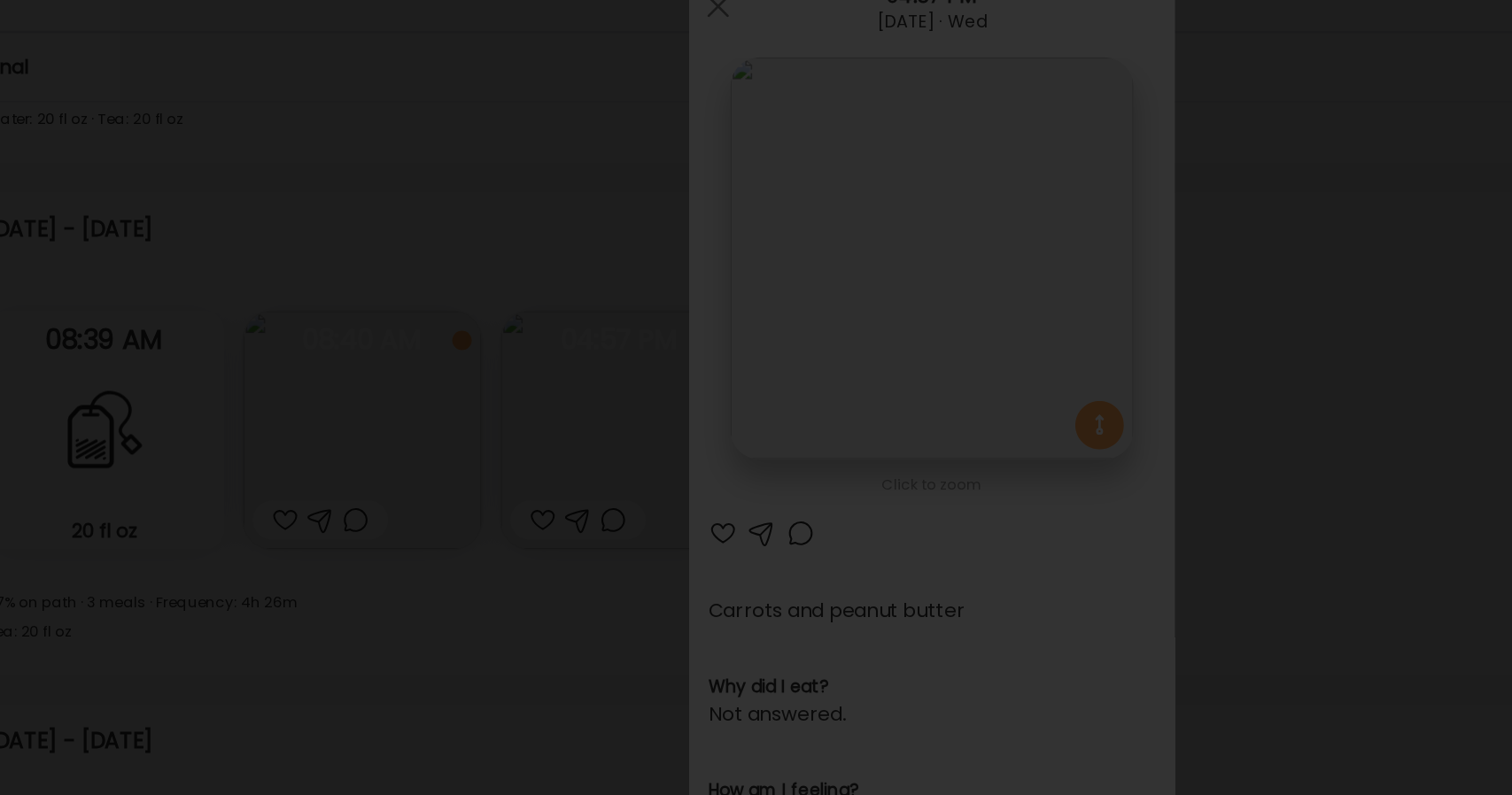
click at [309, 186] on div at bounding box center [756, 398] width 1484 height 767
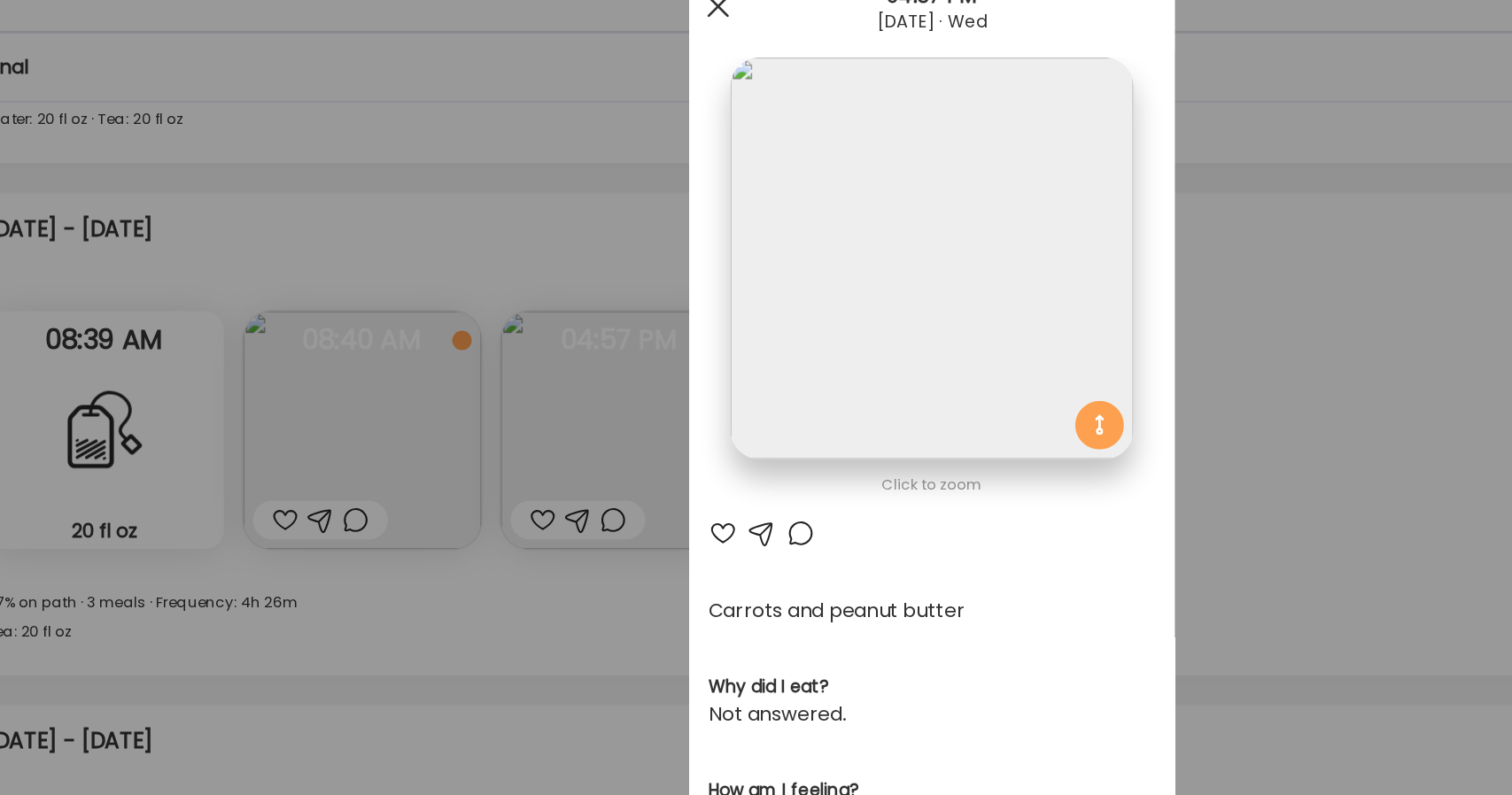
click at [601, 77] on div at bounding box center [601, 75] width 36 height 36
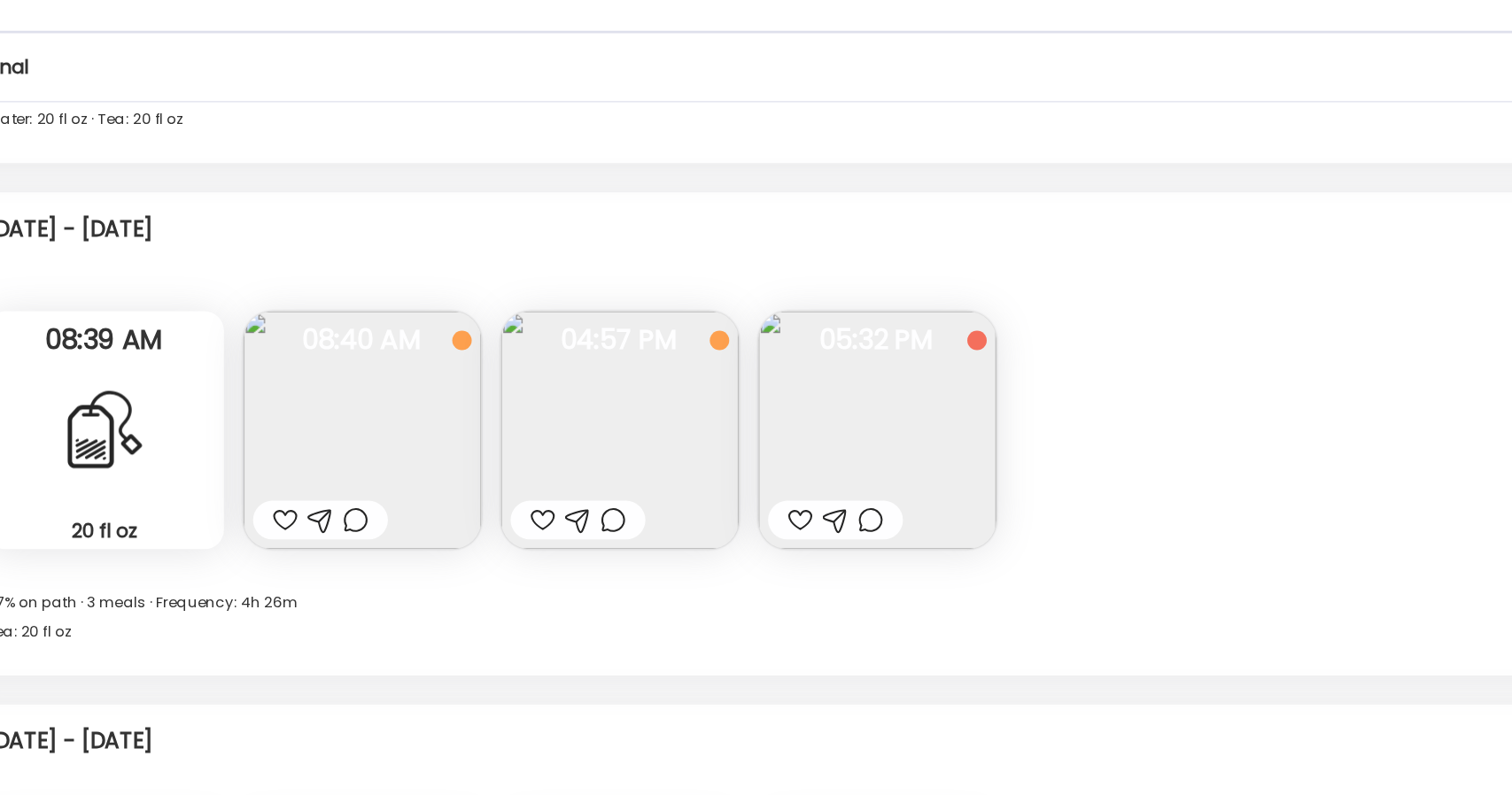
click at [374, 364] on img at bounding box center [341, 384] width 173 height 173
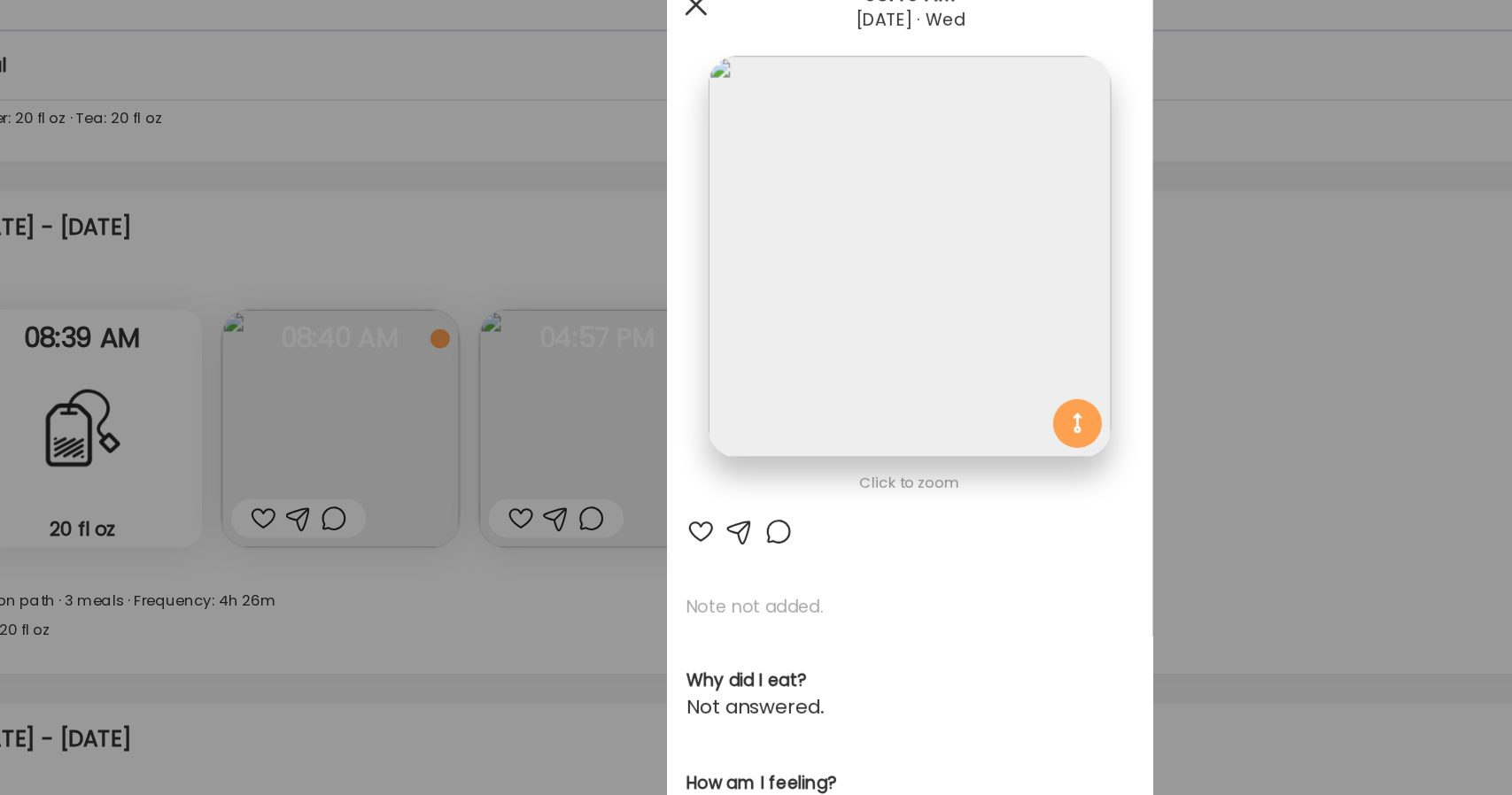
click at [599, 77] on div at bounding box center [601, 75] width 36 height 36
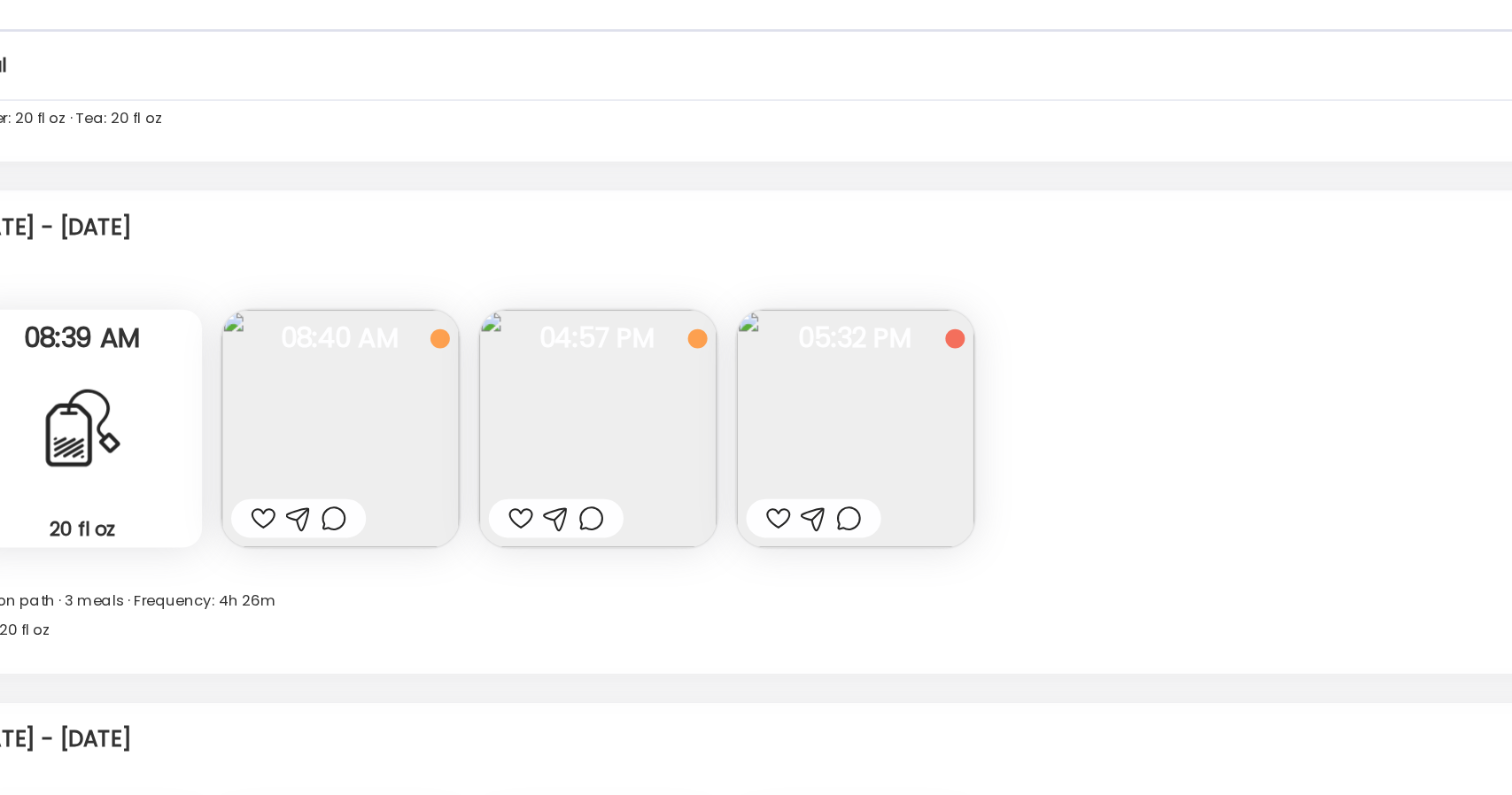
click at [722, 382] on img at bounding box center [717, 384] width 173 height 173
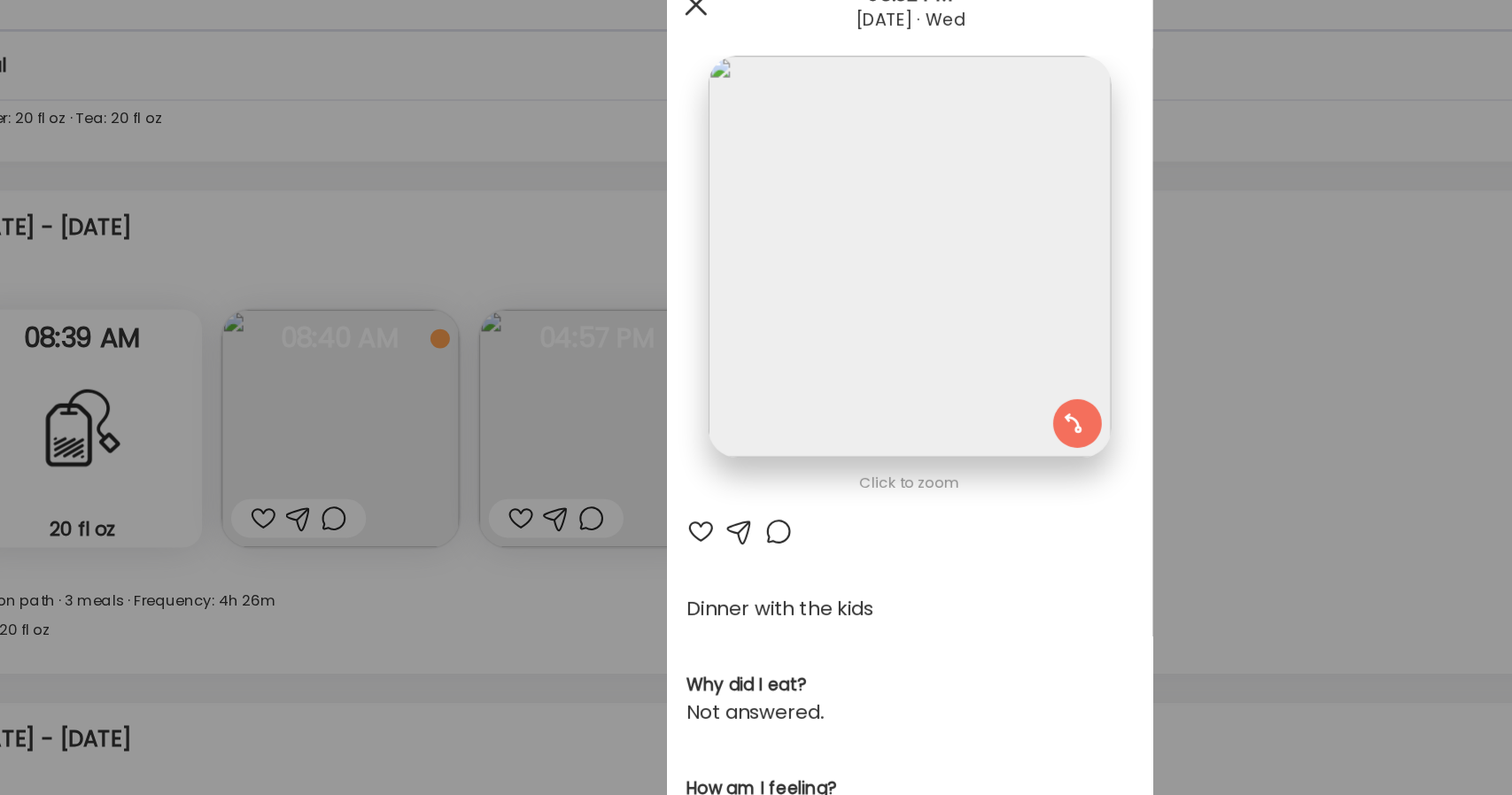
click at [593, 84] on div at bounding box center [601, 75] width 36 height 36
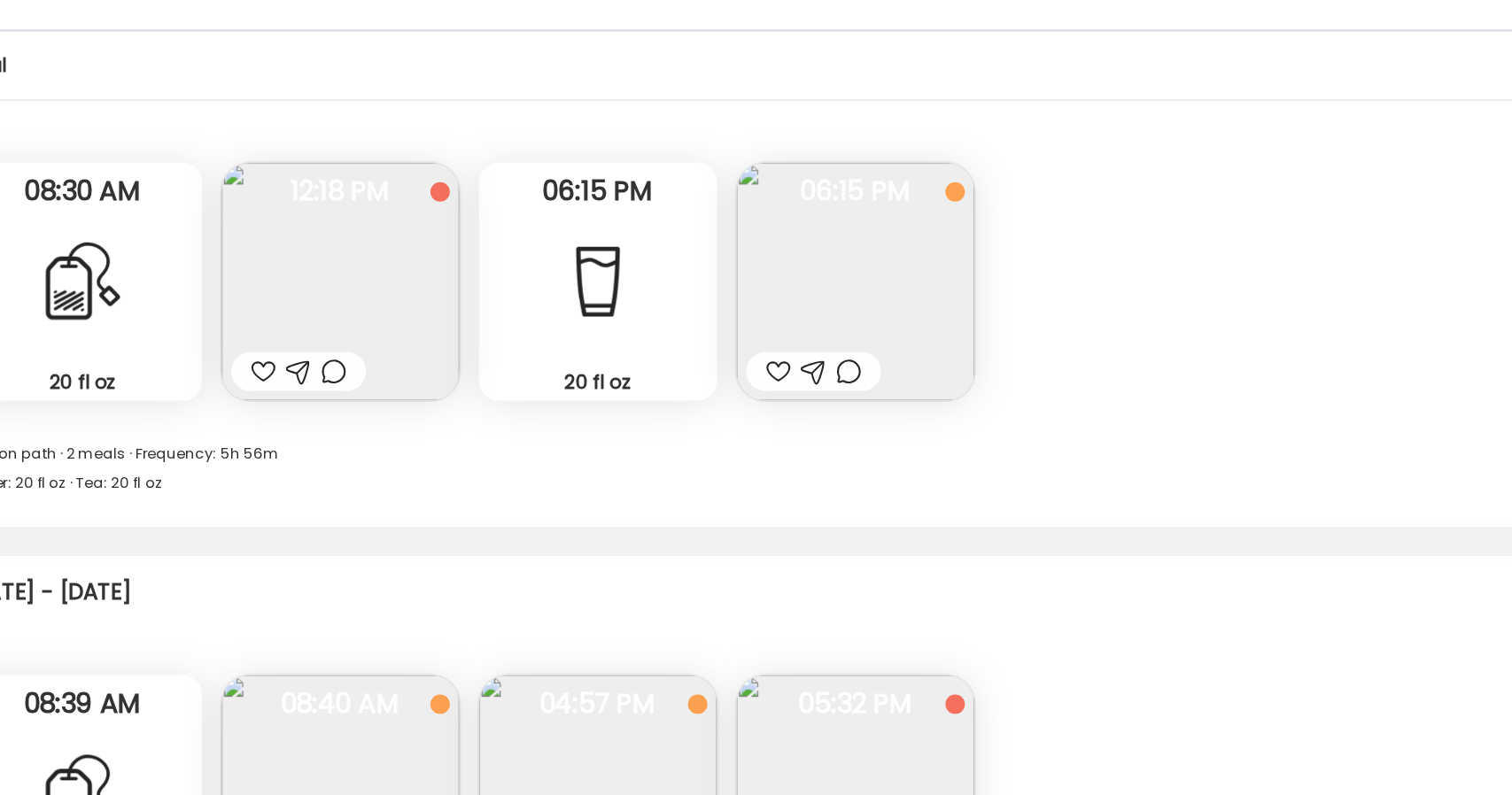
scroll to position [4908, 0]
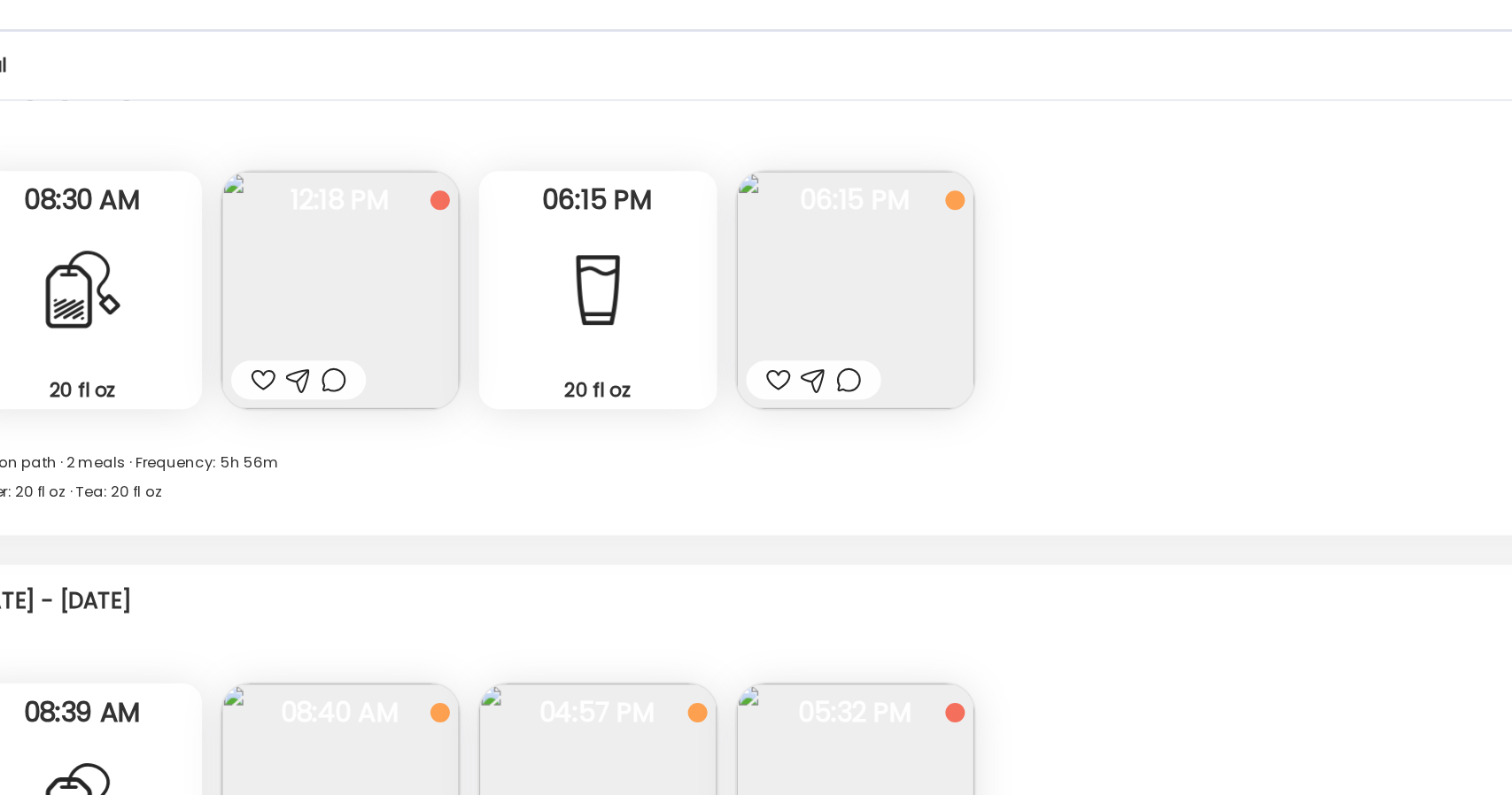
click at [717, 275] on img at bounding box center [717, 282] width 173 height 173
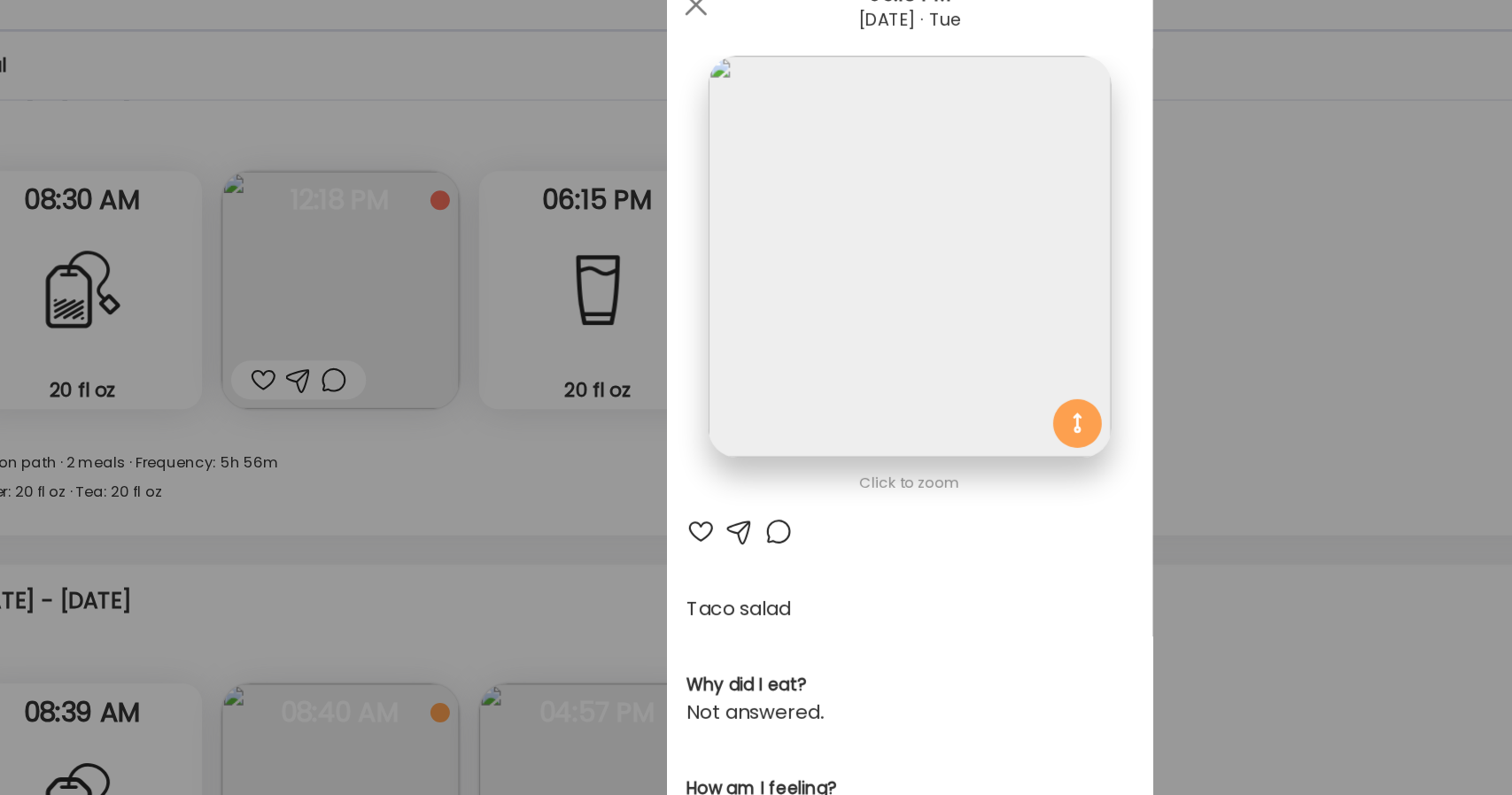
click at [717, 275] on img at bounding box center [756, 258] width 293 height 293
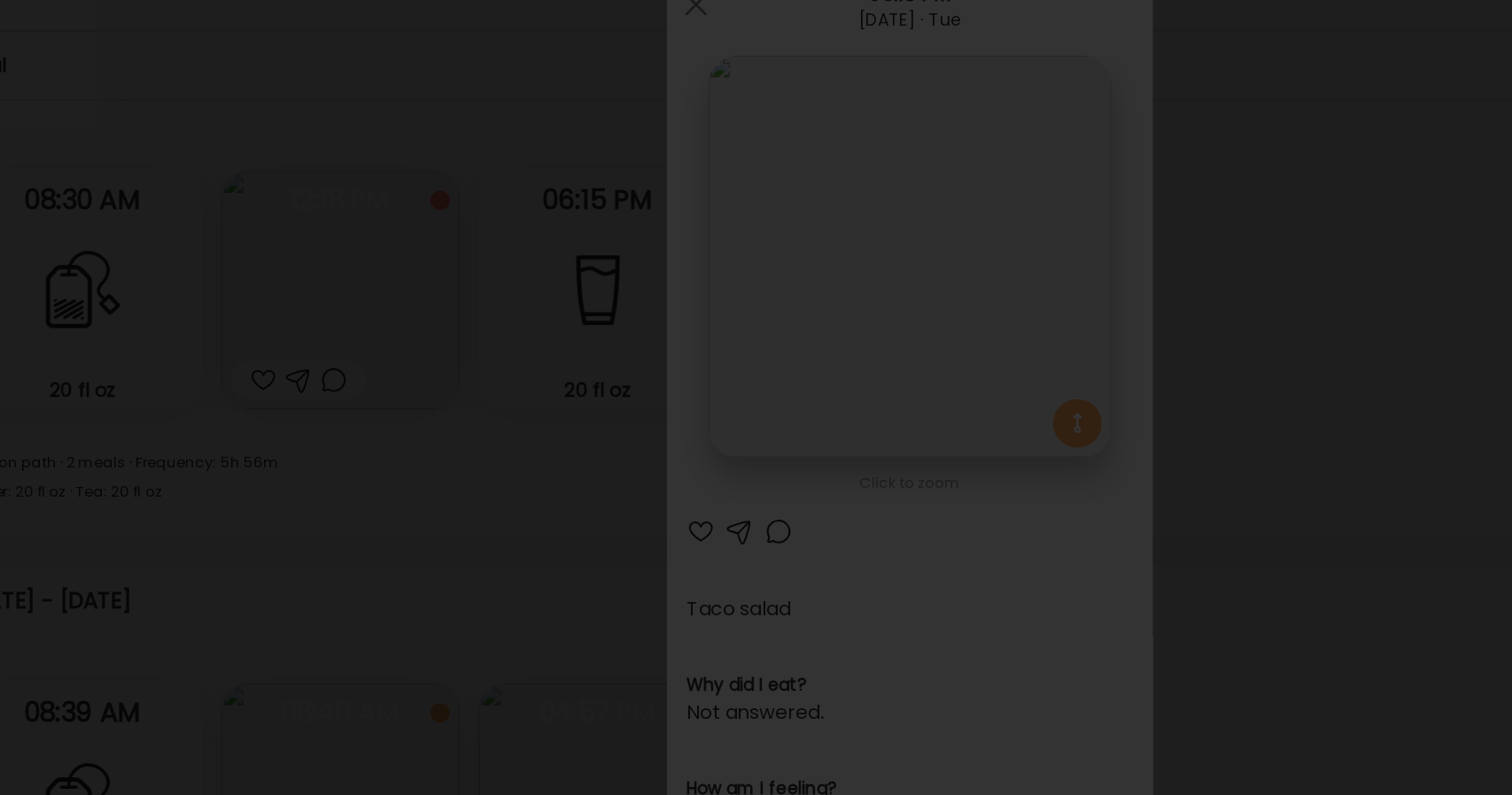
click at [315, 103] on div at bounding box center [756, 398] width 1484 height 767
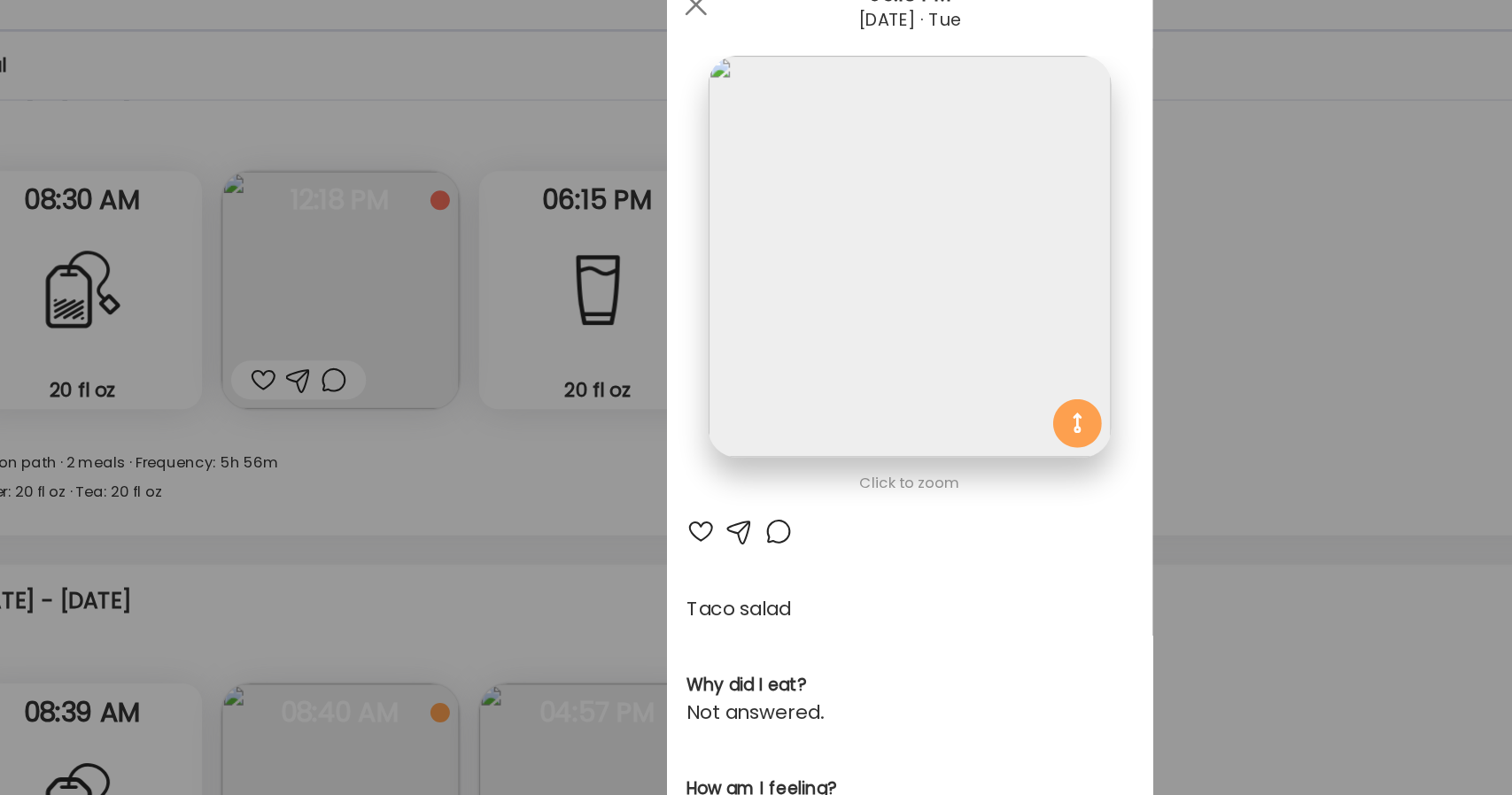
drag, startPoint x: 594, startPoint y: 79, endPoint x: 572, endPoint y: 258, distance: 180.3
click at [579, 258] on div "Ate Coach Dashboard 06:15 PM Aug 12, 2025 · Tue Click to zoom AteMate AI Taco s…" at bounding box center [756, 566] width 354 height 1046
click at [586, 76] on div at bounding box center [601, 75] width 36 height 36
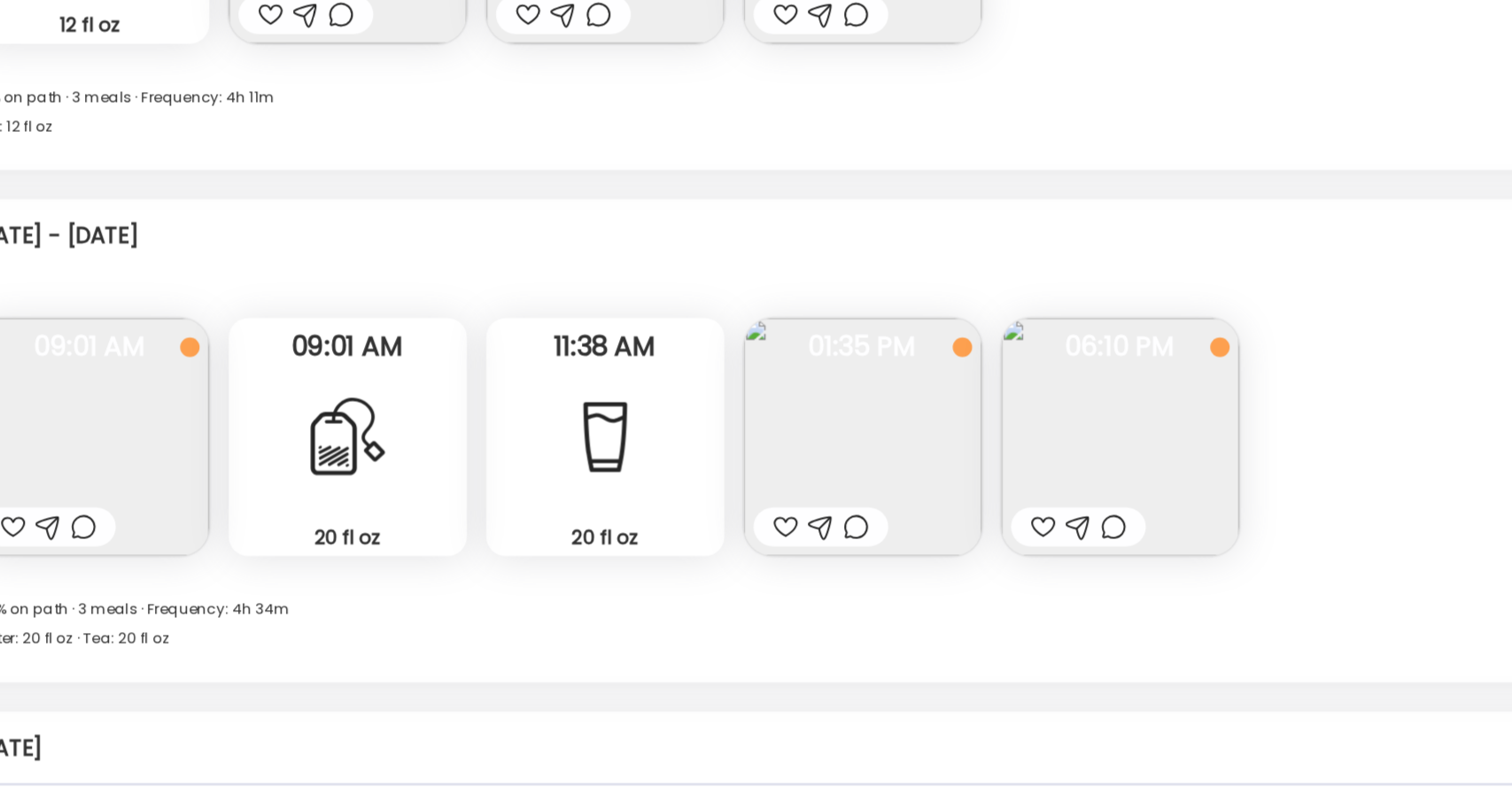
scroll to position [7051, 0]
click at [764, 550] on img at bounding box center [904, 533] width 173 height 173
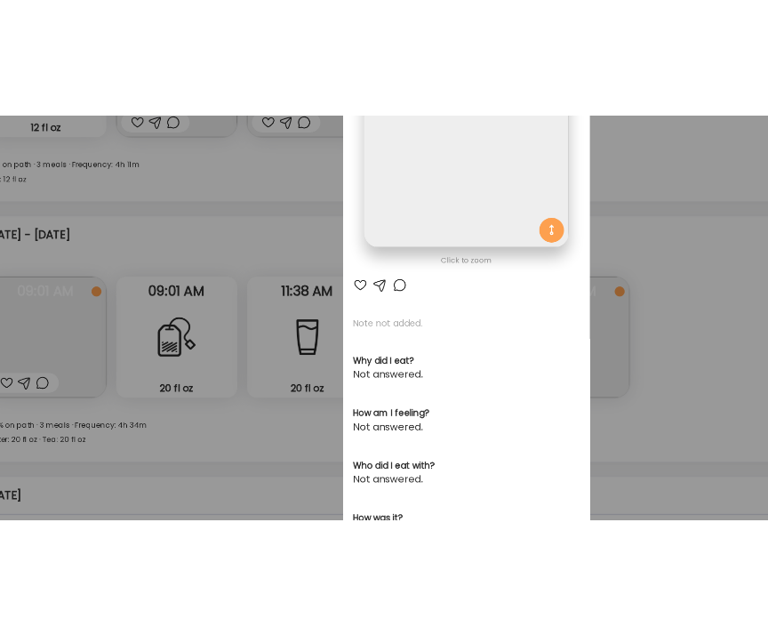
scroll to position [0, 0]
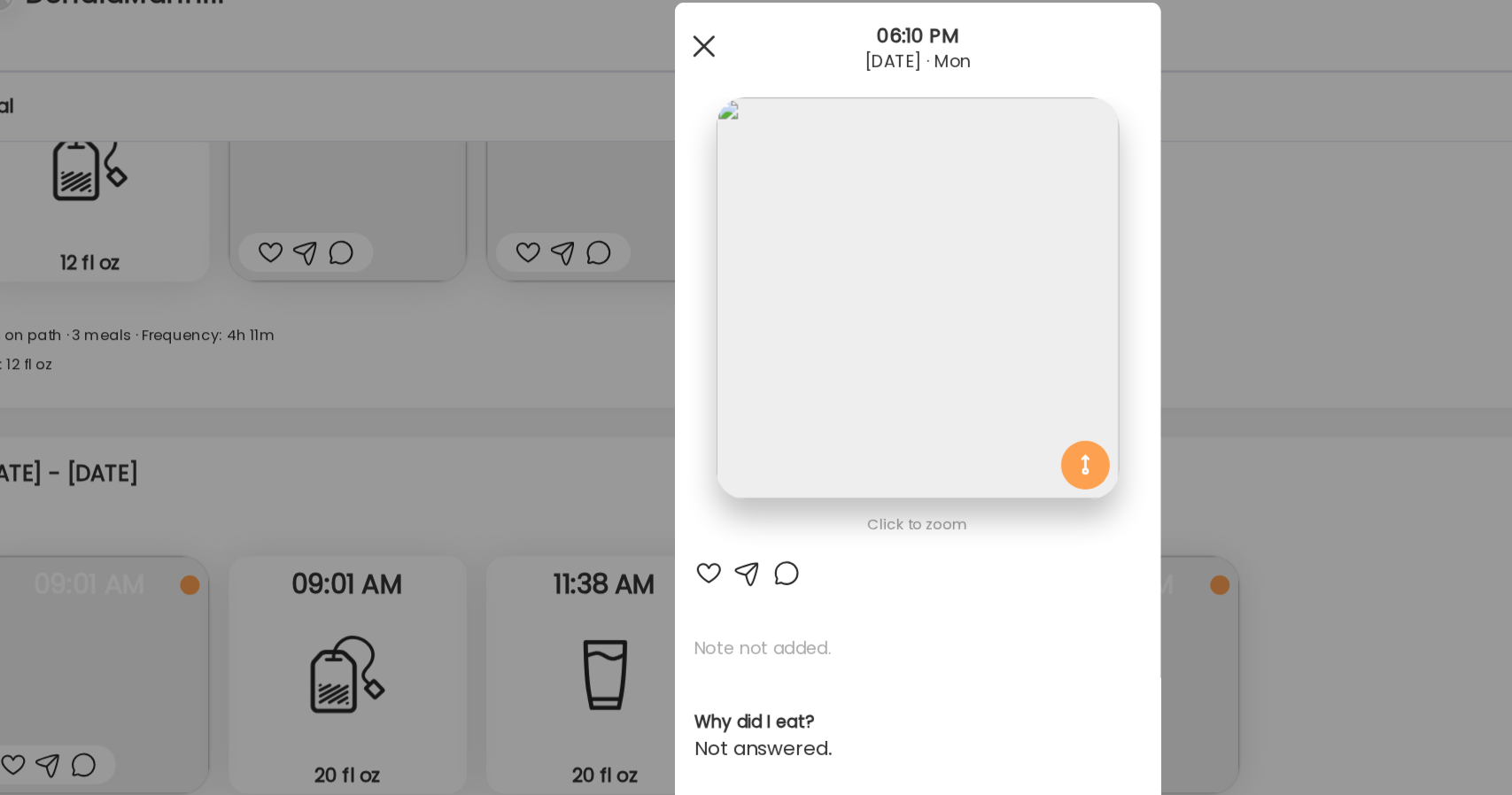
click at [600, 75] on div at bounding box center [601, 75] width 36 height 36
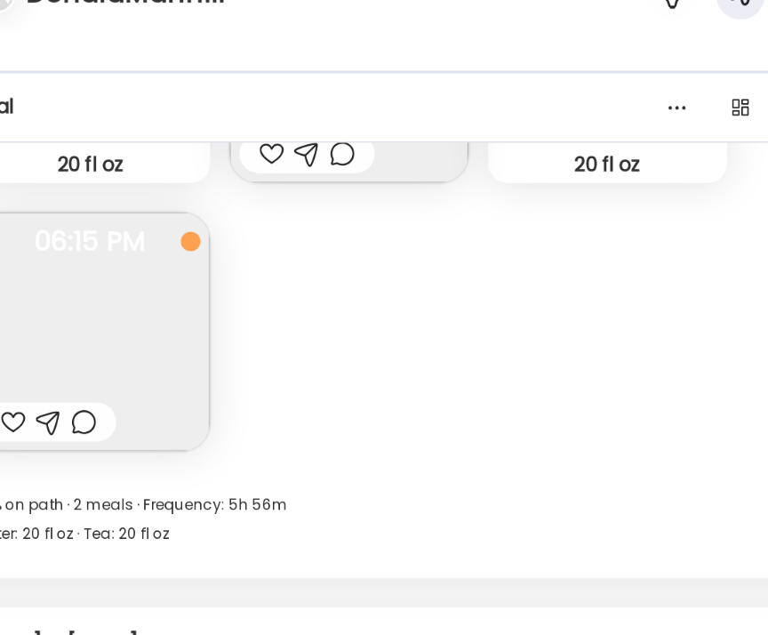
scroll to position [9815, 0]
